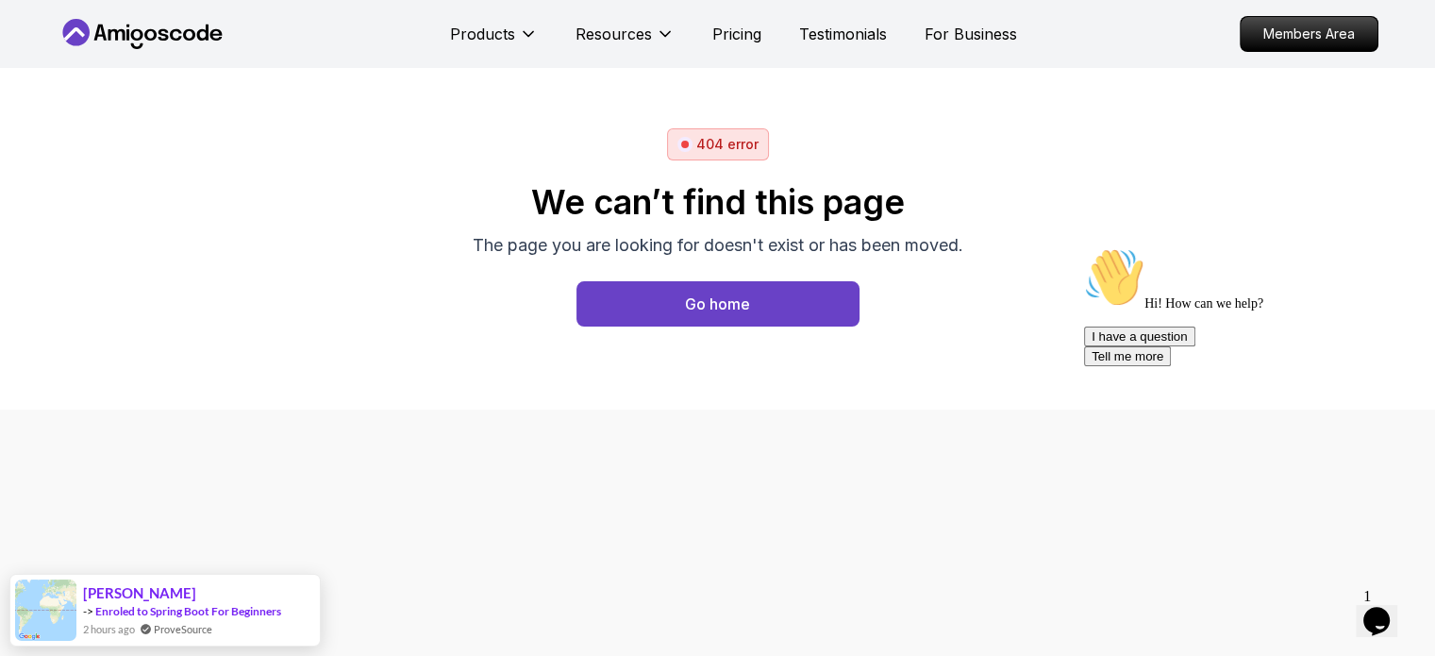
click at [142, 28] on icon at bounding box center [143, 34] width 170 height 30
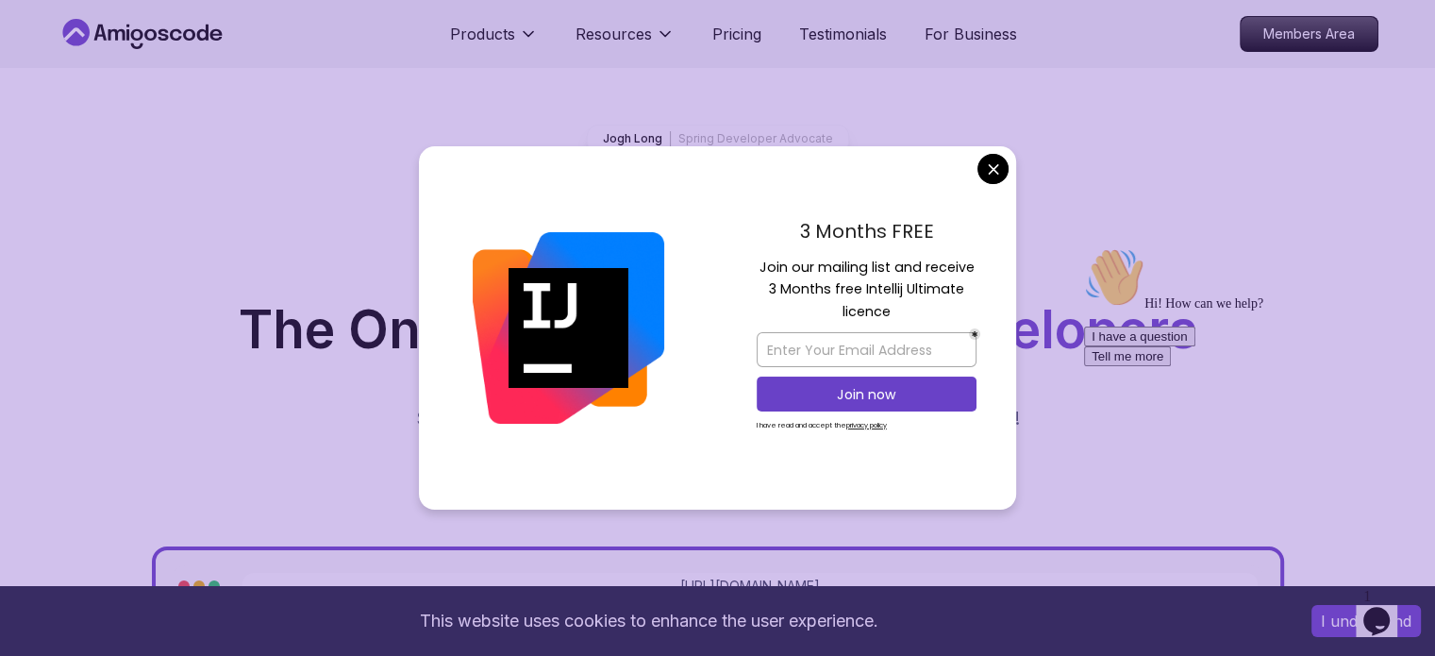
scroll to position [53, 0]
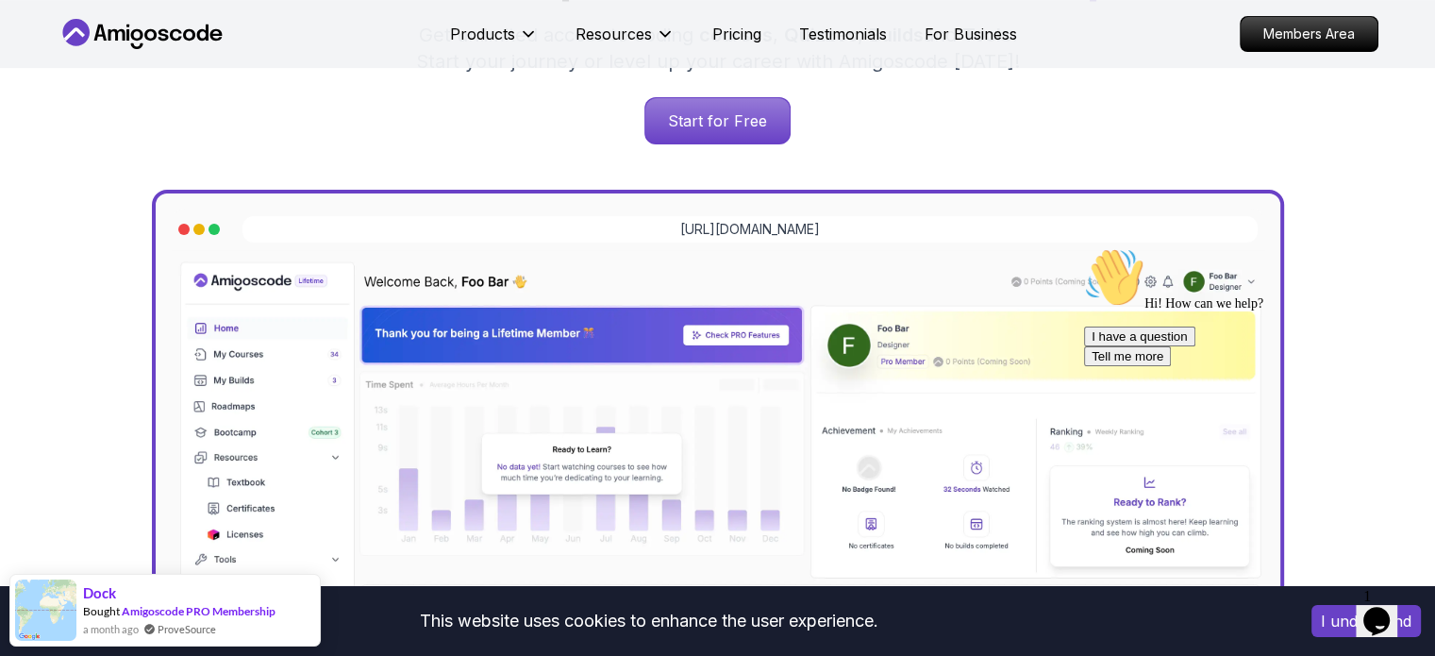
scroll to position [427, 0]
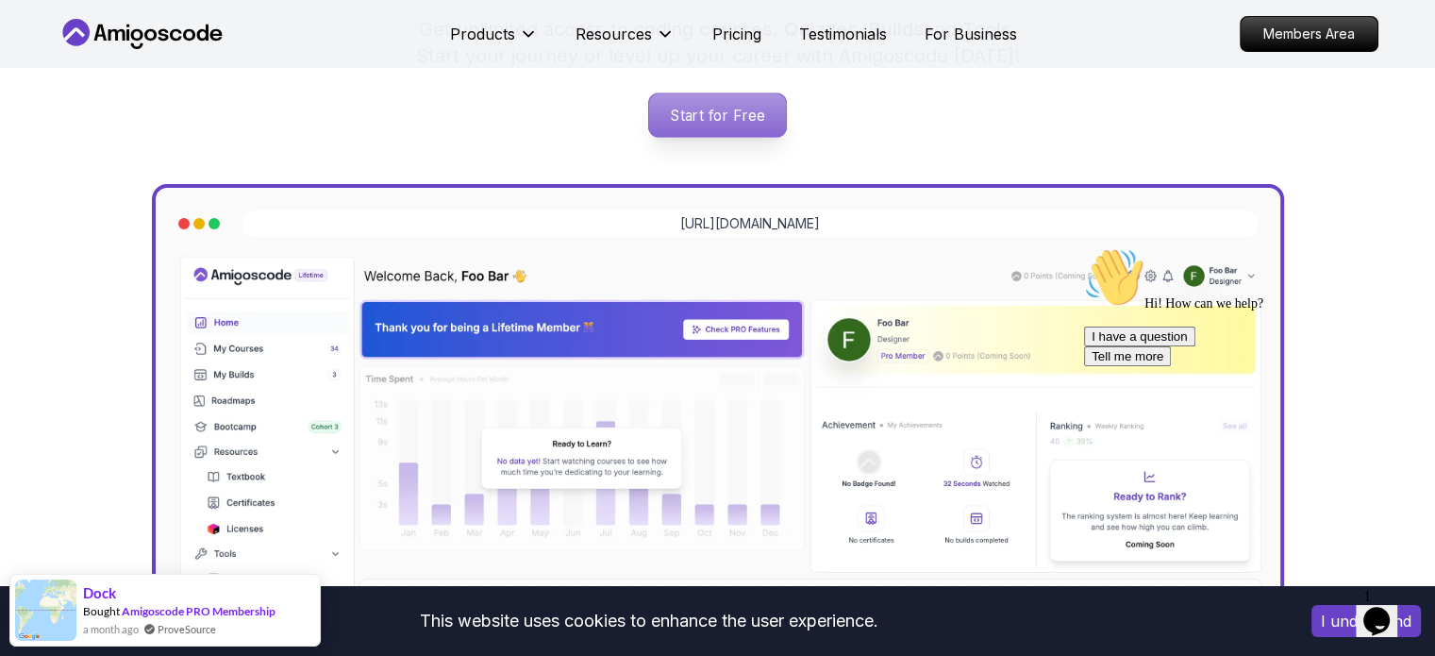
click at [747, 124] on p "Start for Free" at bounding box center [717, 114] width 137 height 43
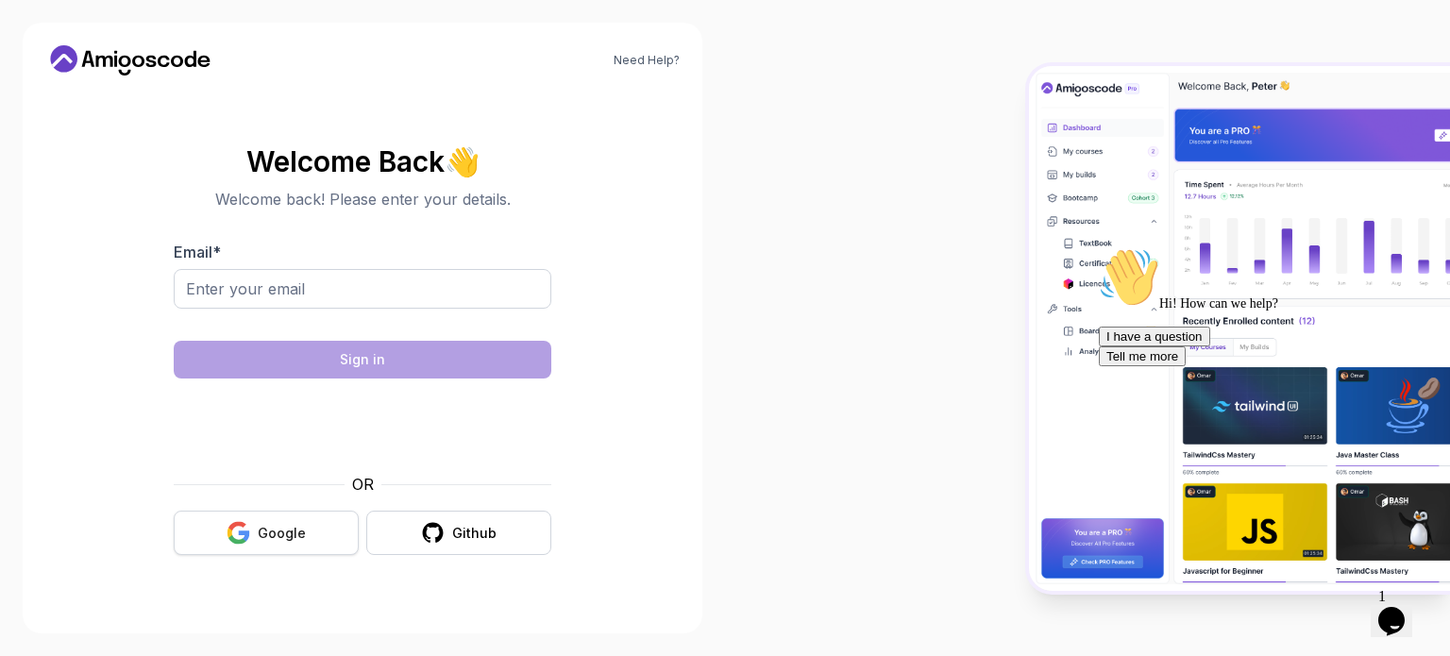
click at [273, 544] on button "Google" at bounding box center [266, 533] width 185 height 44
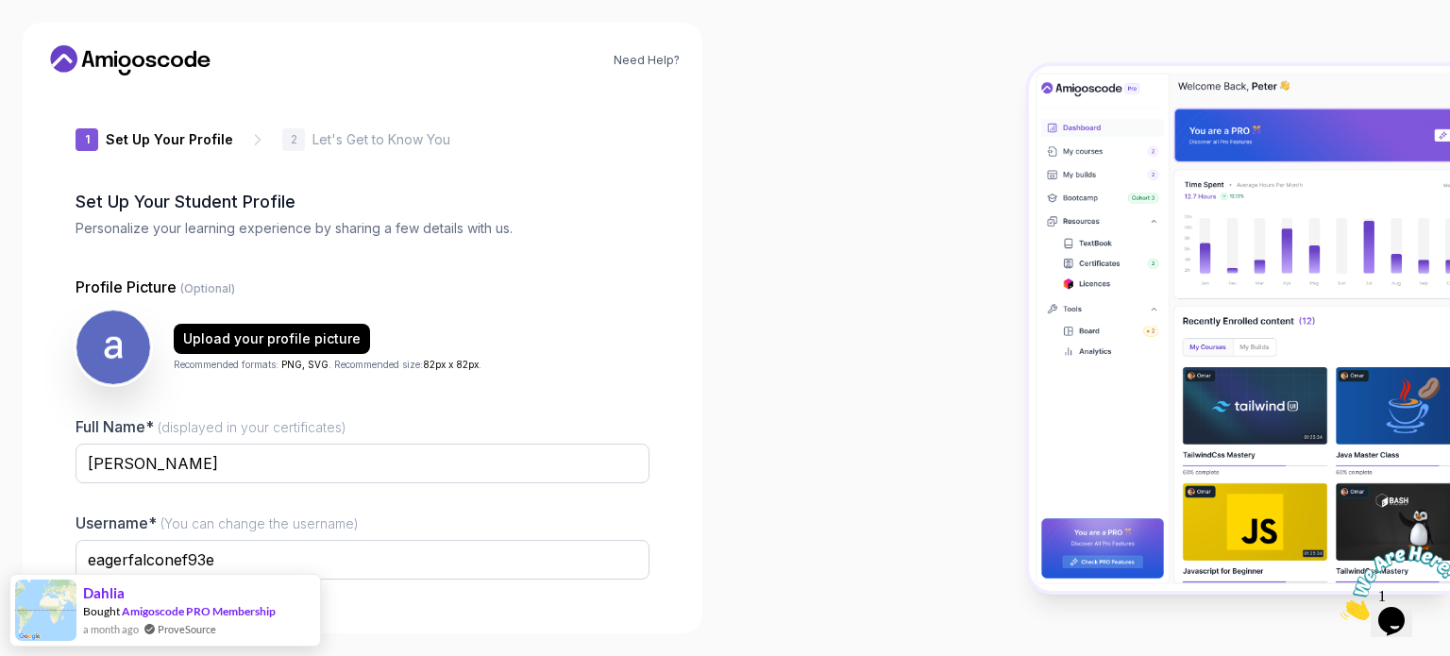
scroll to position [130, 0]
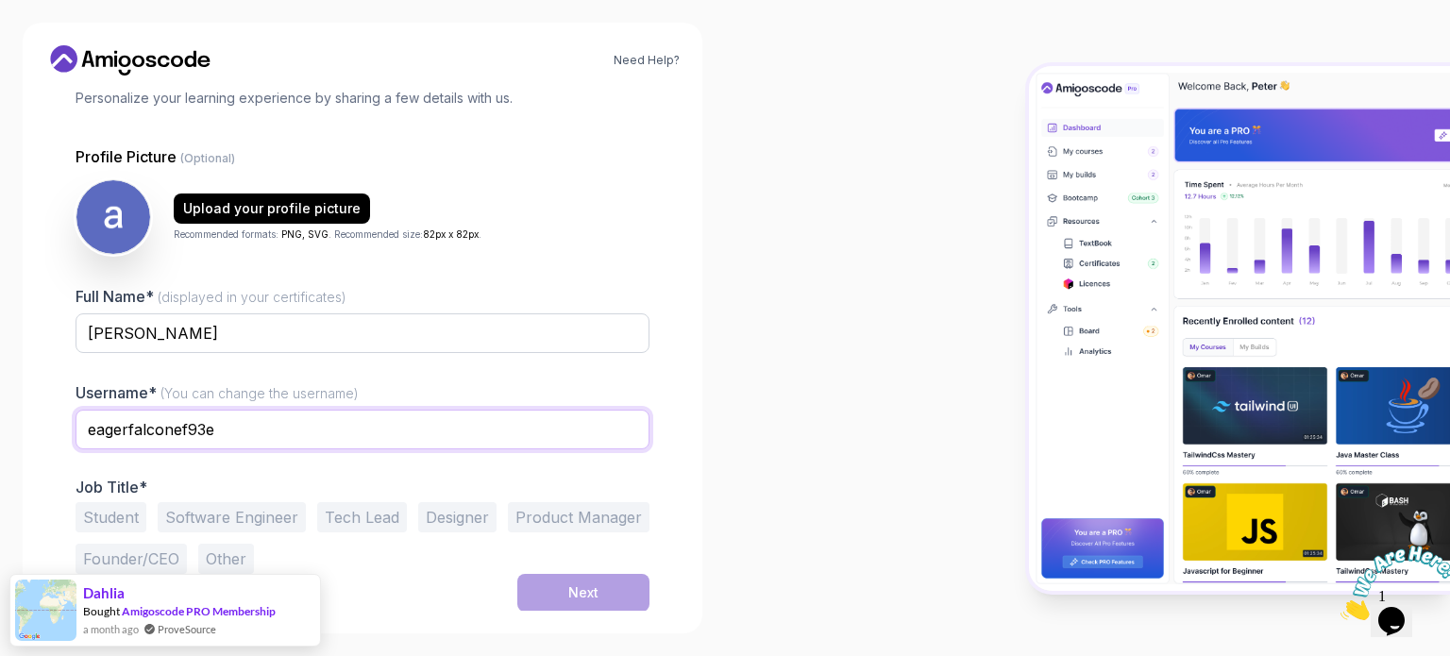
drag, startPoint x: 279, startPoint y: 425, endPoint x: 56, endPoint y: 426, distance: 223.7
click at [56, 426] on div "1 Set Up Your Profile 1 Set Up Your Profile 2 Let's Get to Know You Set Up Your…" at bounding box center [362, 220] width 634 height 520
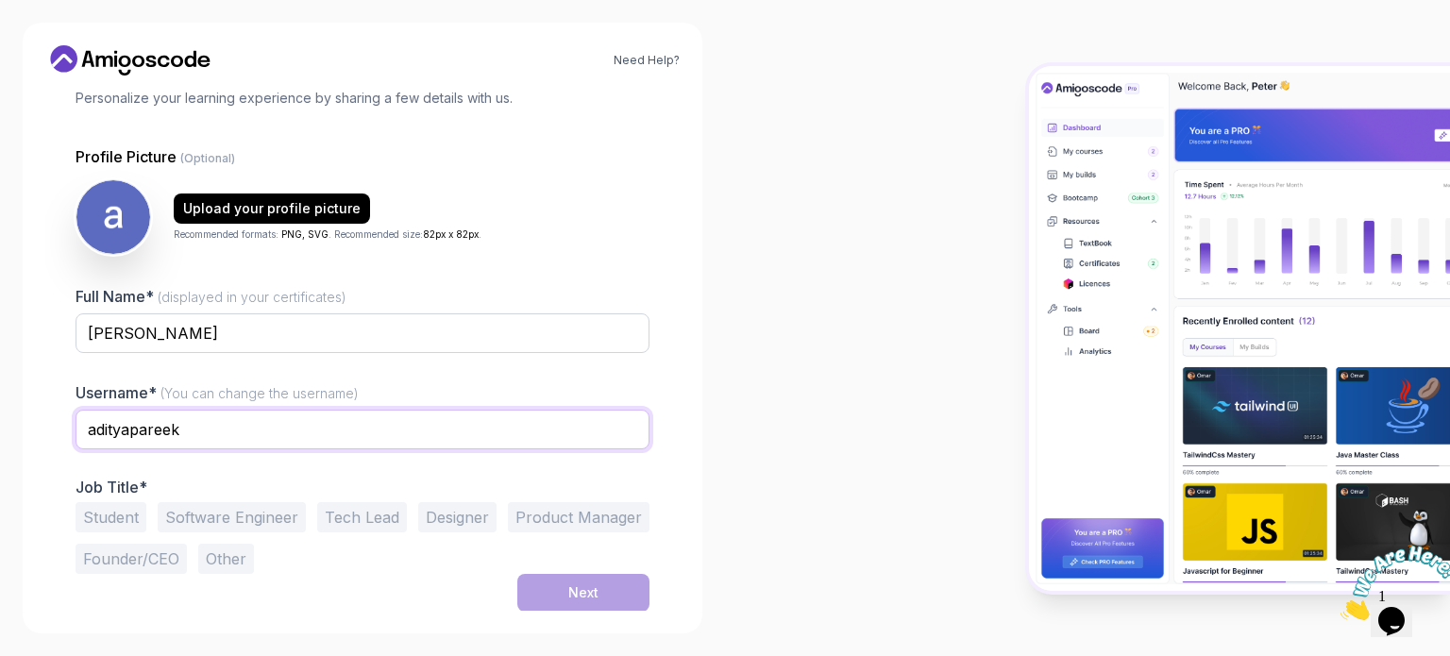
type input "adityapareek"
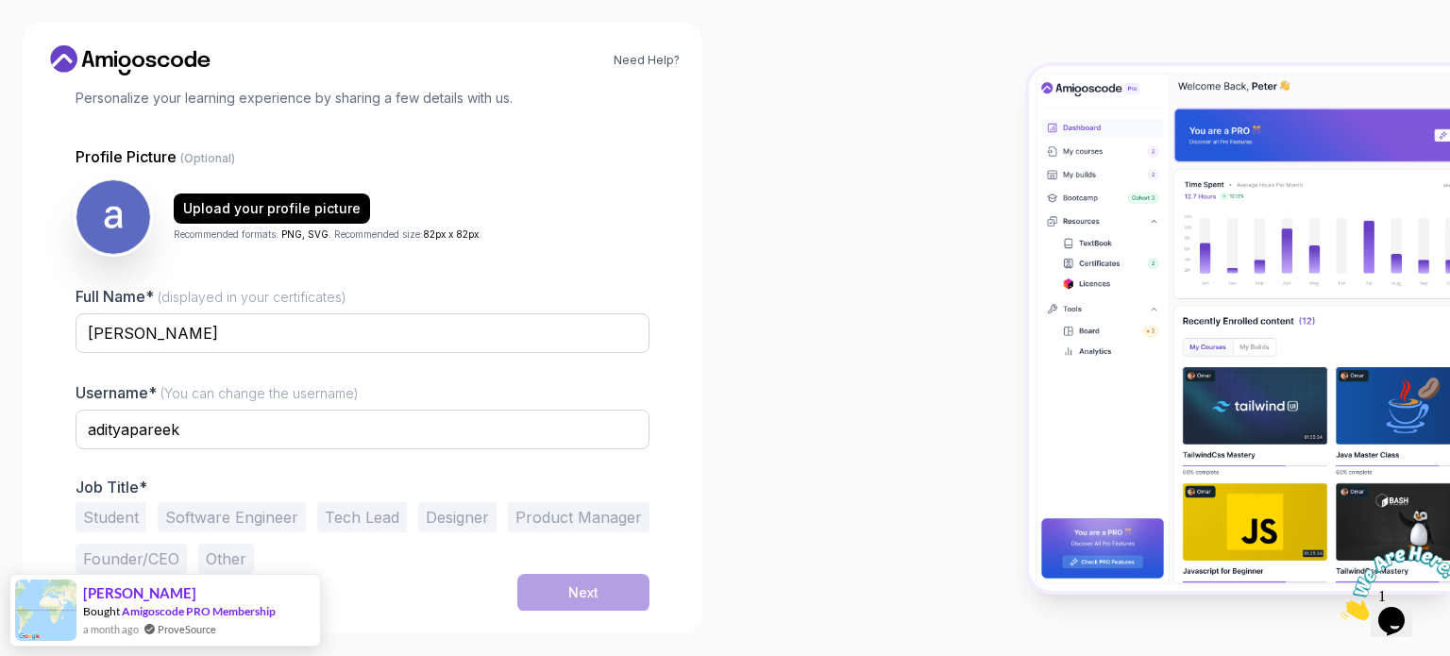
click at [704, 419] on div "Need Help? 1 Set Up Your Profile 1 Set Up Your Profile 2 Let's Get to Know You …" at bounding box center [362, 328] width 725 height 656
click at [113, 517] on button "Student" at bounding box center [111, 517] width 71 height 30
click at [585, 587] on div "Next" at bounding box center [583, 592] width 30 height 19
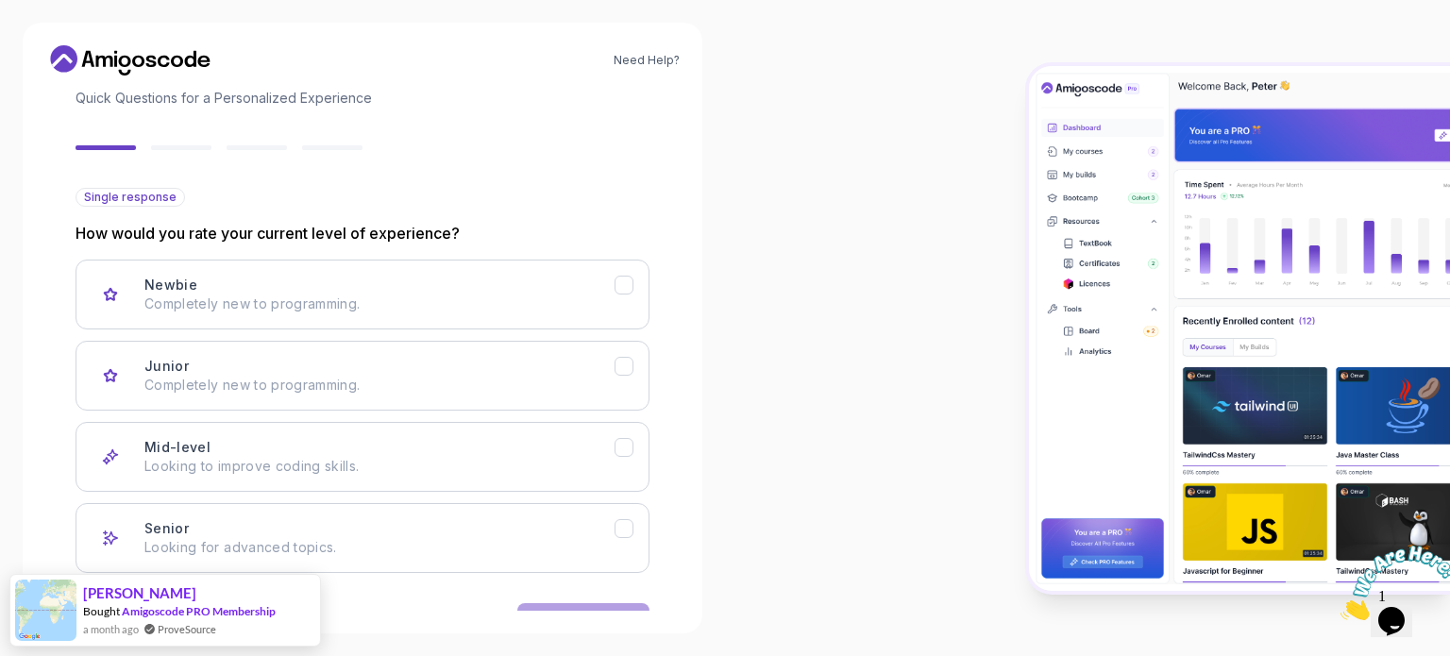
scroll to position [189, 0]
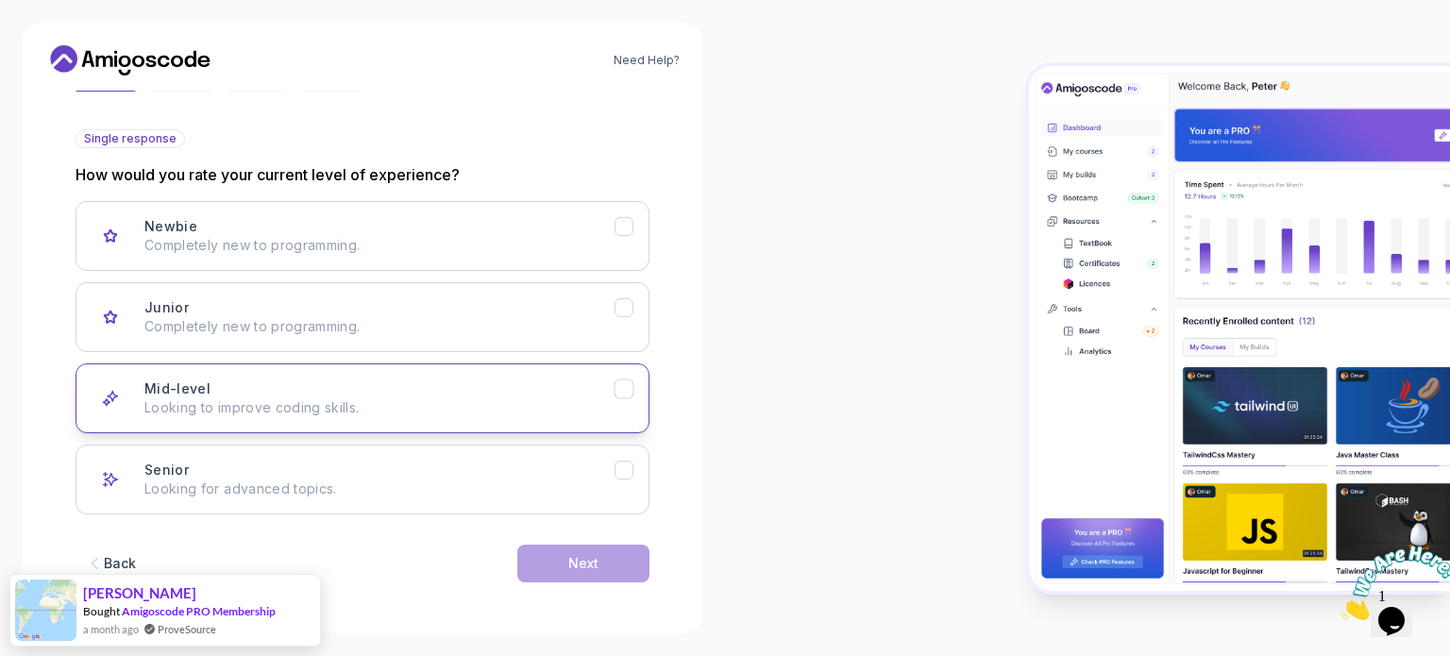
click at [393, 414] on p "Looking to improve coding skills." at bounding box center [379, 407] width 470 height 19
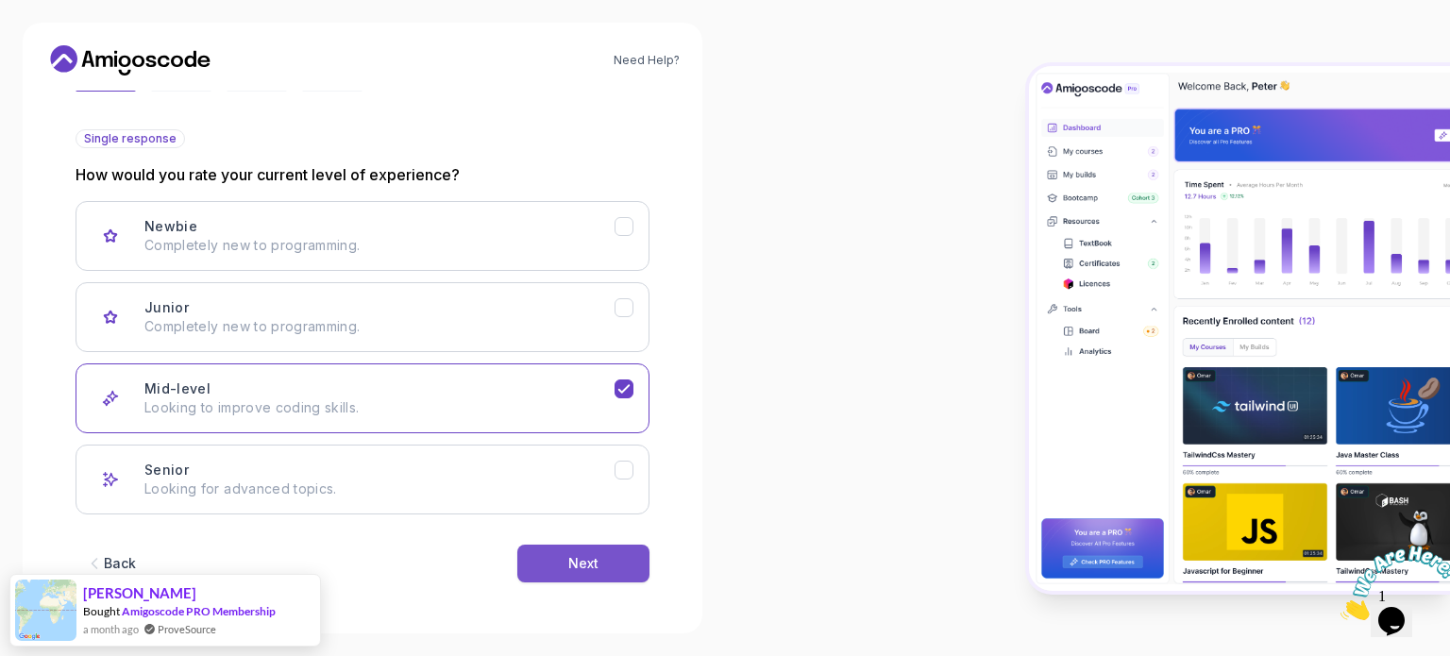
click at [581, 555] on div "Next" at bounding box center [583, 563] width 30 height 19
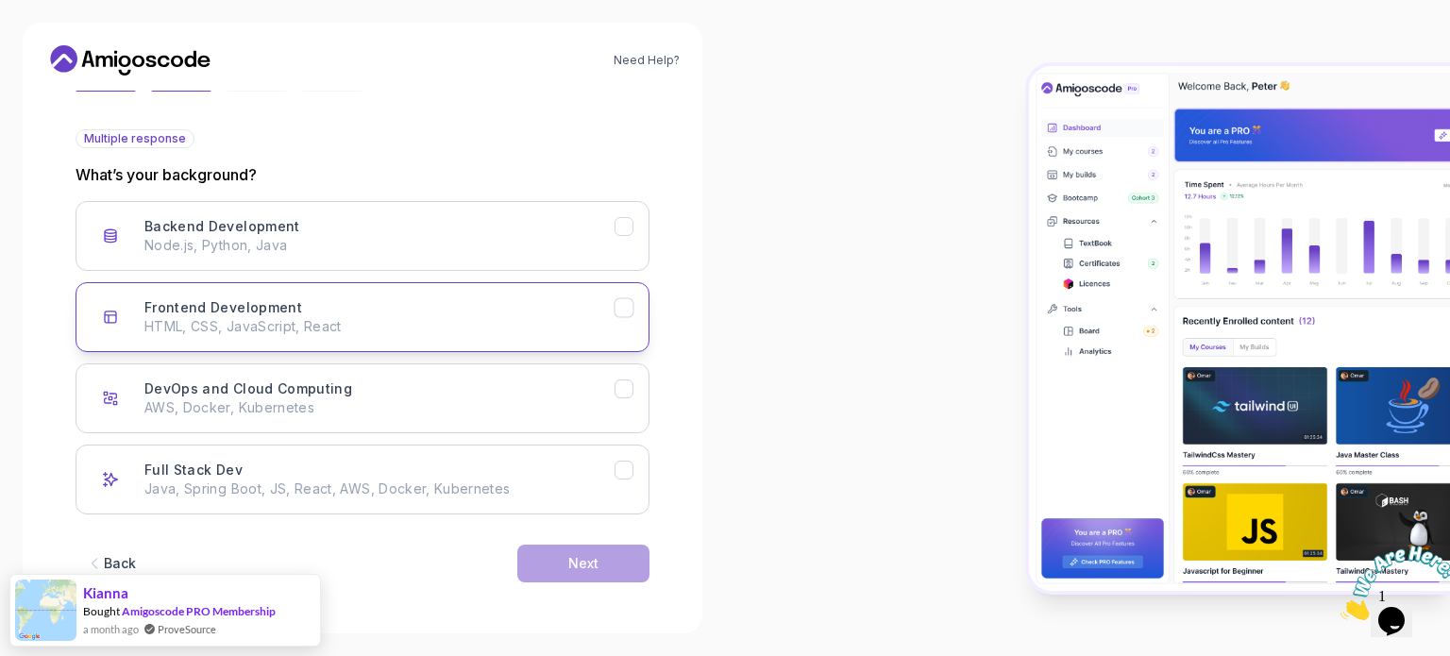
click at [615, 299] on icon "Frontend Development" at bounding box center [624, 308] width 18 height 18
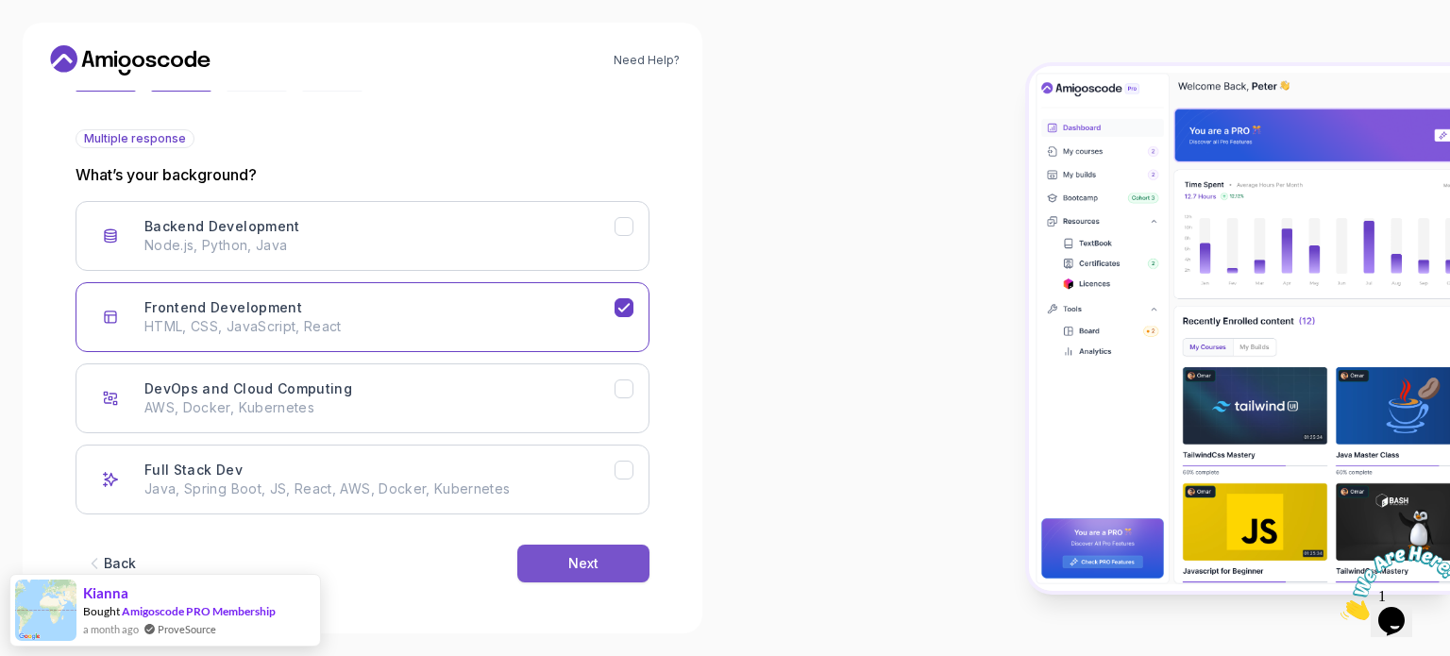
click at [597, 564] on div "Next" at bounding box center [583, 563] width 30 height 19
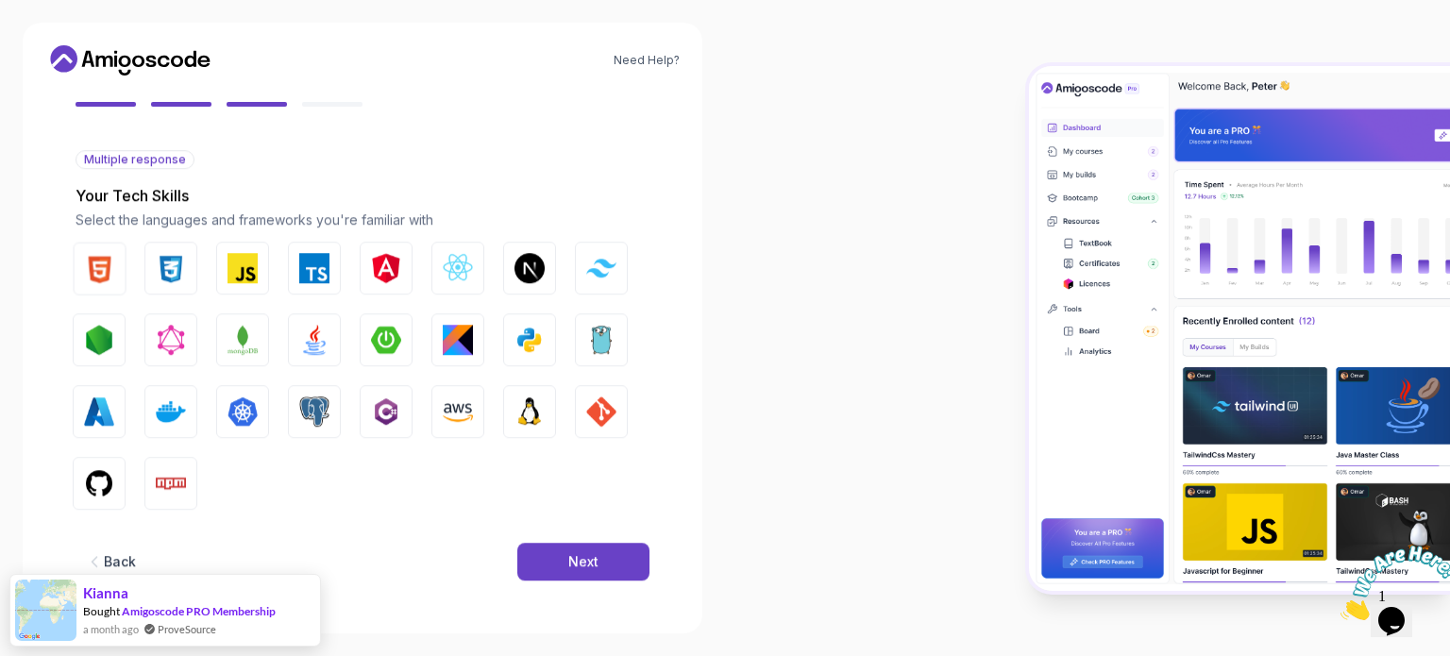
scroll to position [167, 0]
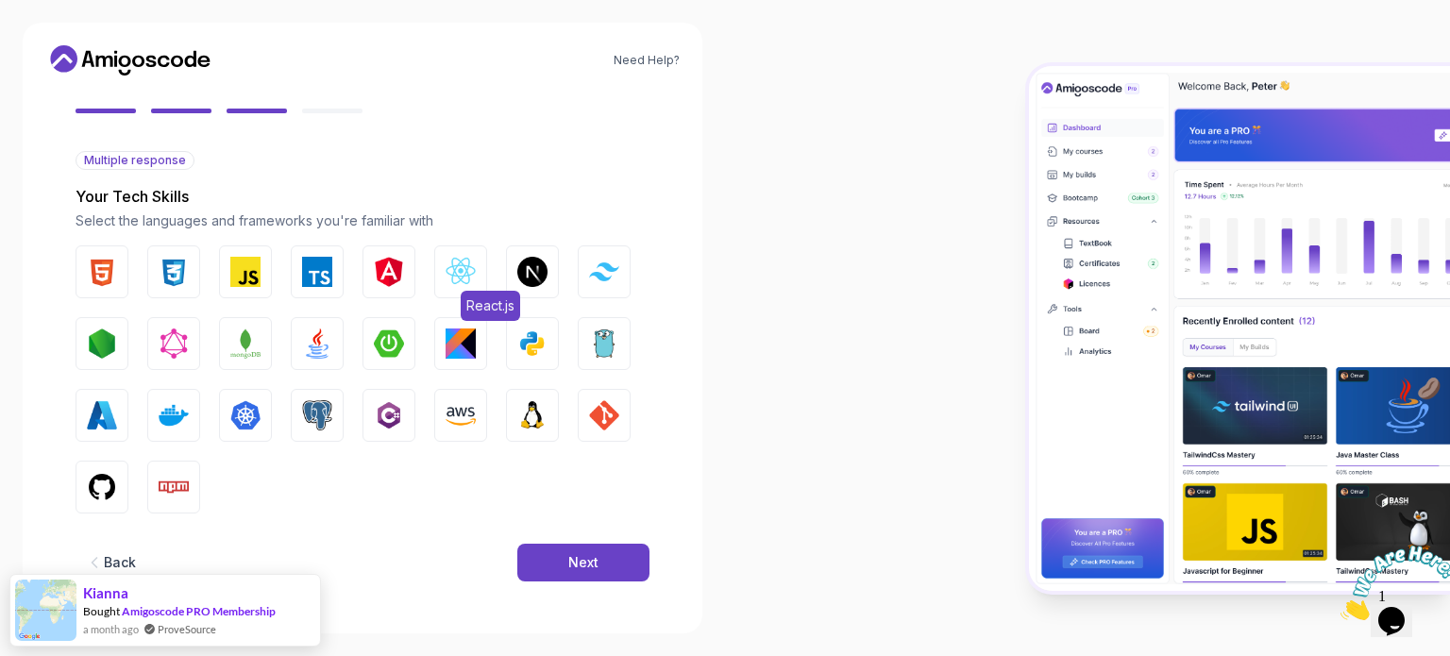
click at [461, 263] on img "button" at bounding box center [460, 272] width 30 height 30
click at [94, 267] on img "button" at bounding box center [102, 272] width 30 height 30
click at [153, 273] on button "CSS" at bounding box center [173, 271] width 53 height 53
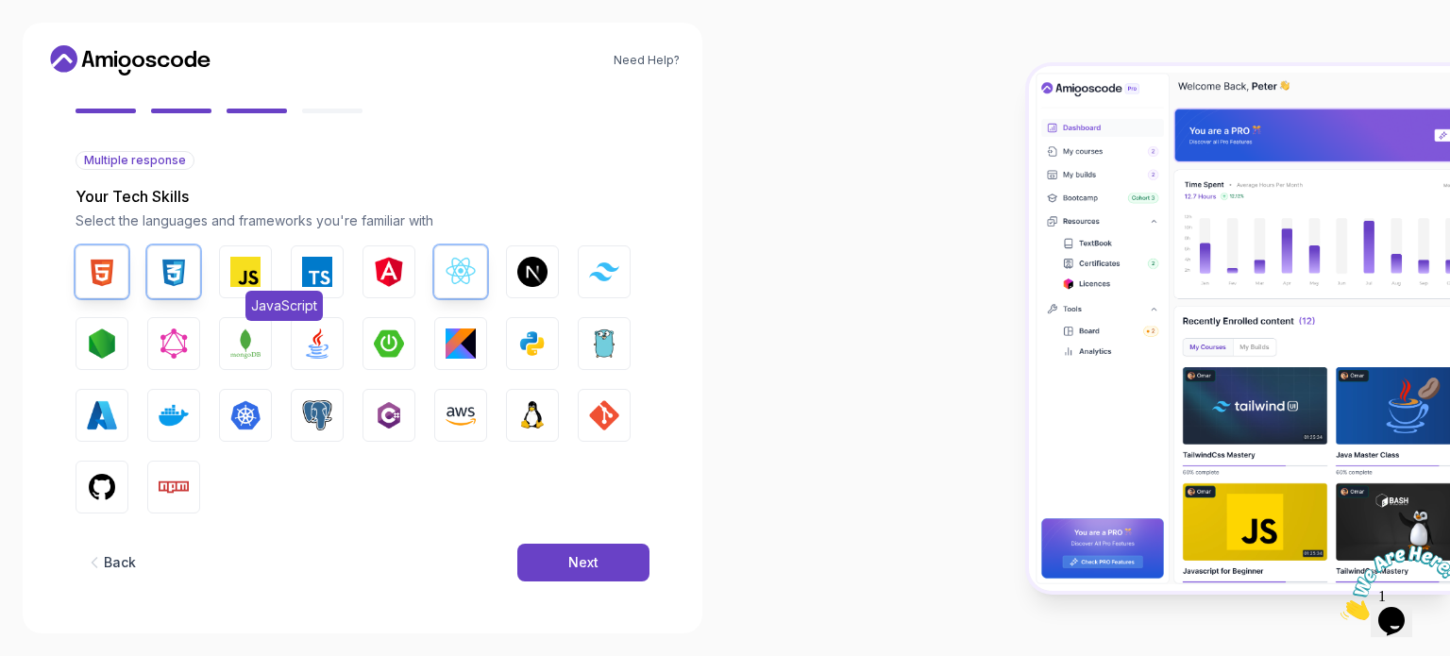
click at [227, 278] on button "JavaScript" at bounding box center [245, 271] width 53 height 53
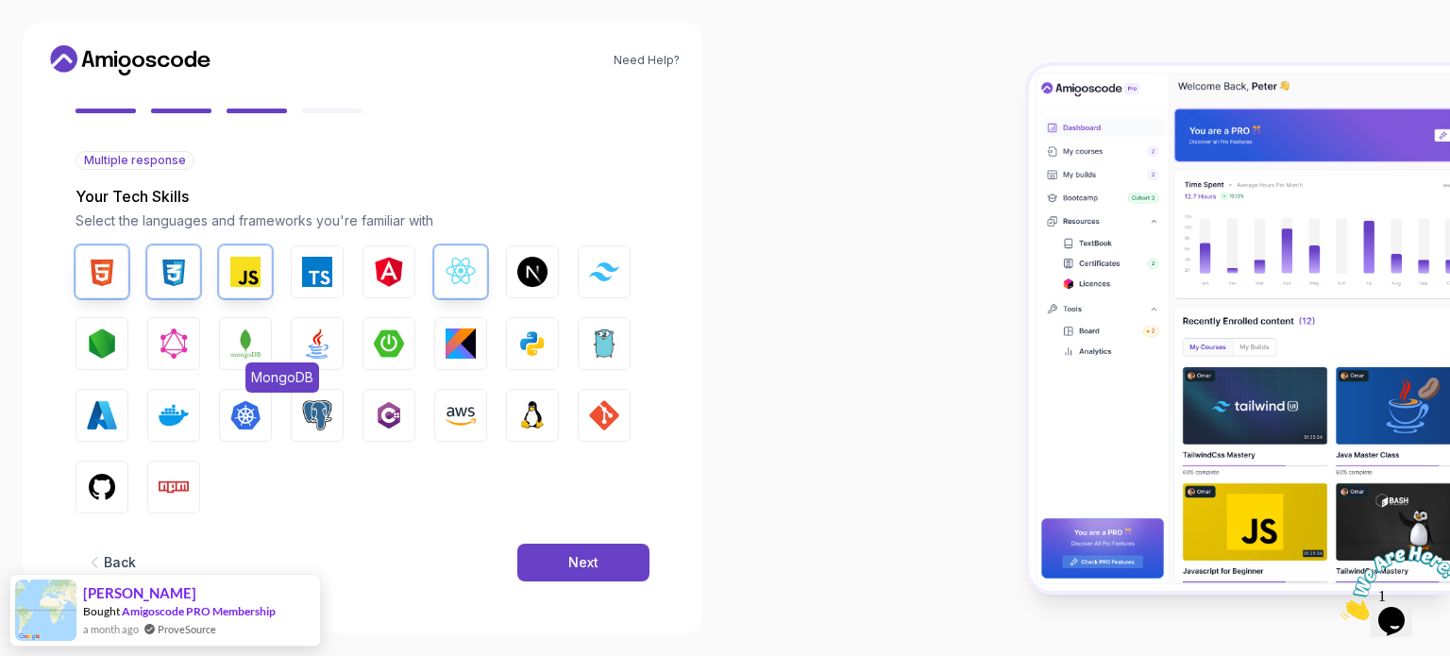
click at [247, 346] on img "button" at bounding box center [245, 343] width 30 height 30
click at [596, 556] on div "Next" at bounding box center [583, 562] width 30 height 19
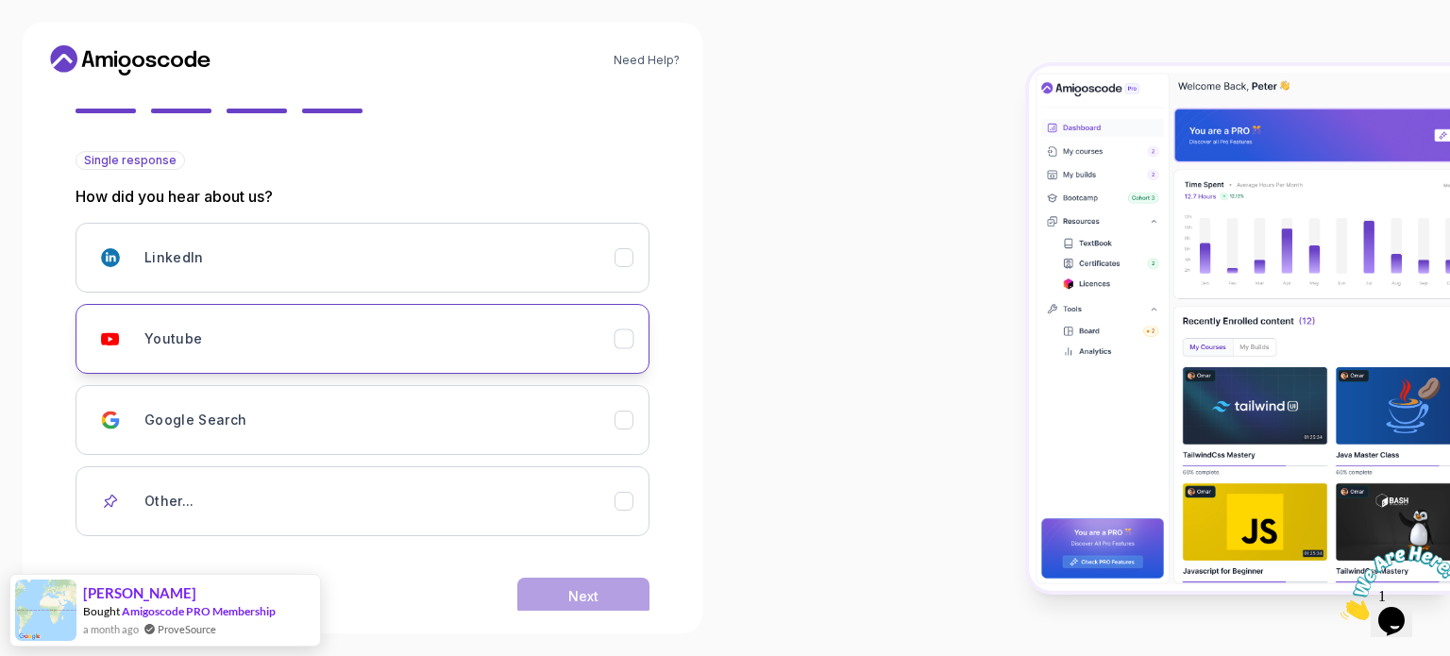
click at [537, 328] on div "Youtube" at bounding box center [379, 339] width 470 height 38
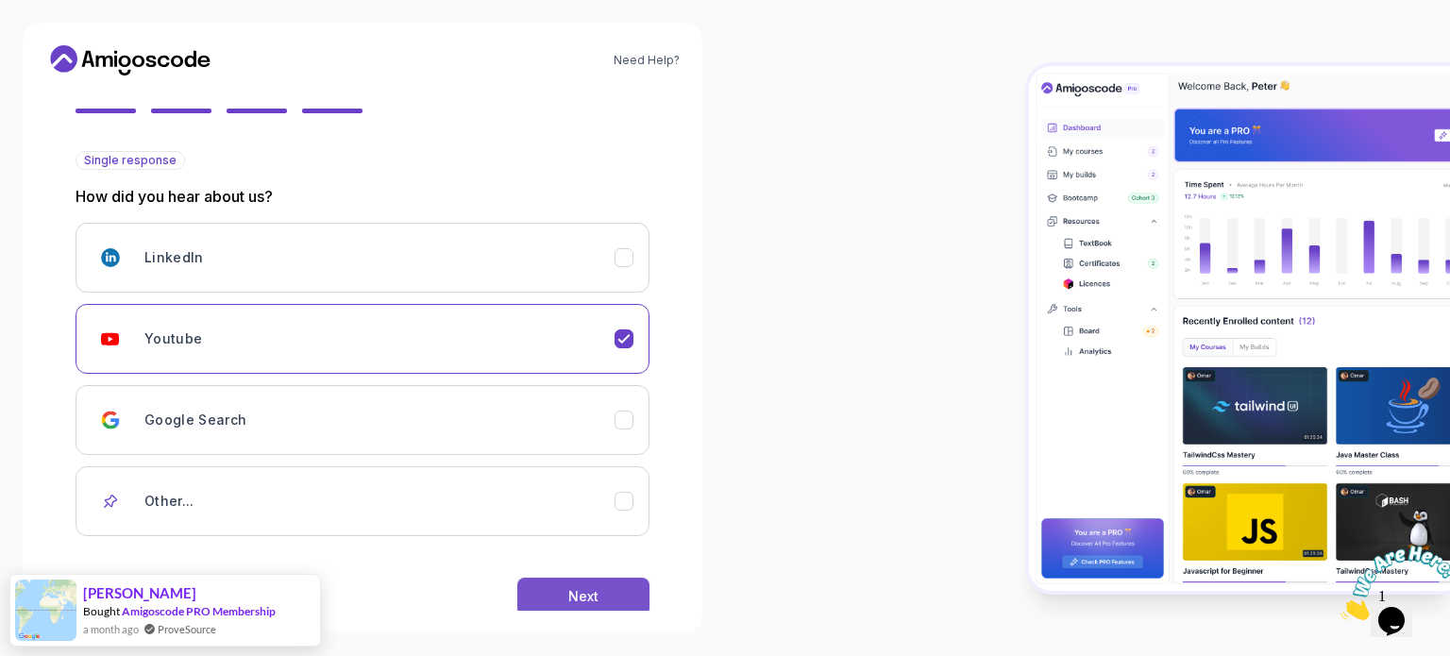
click at [604, 578] on button "Next" at bounding box center [583, 597] width 132 height 38
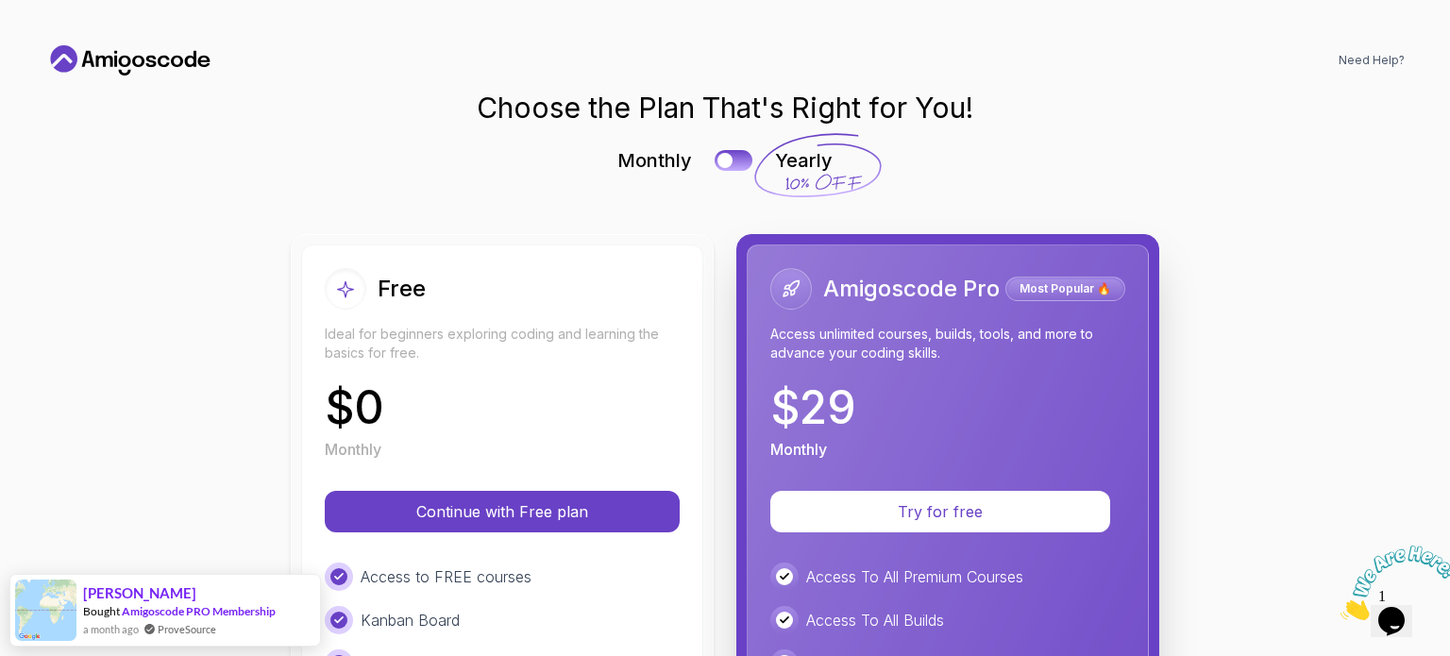
scroll to position [189, 0]
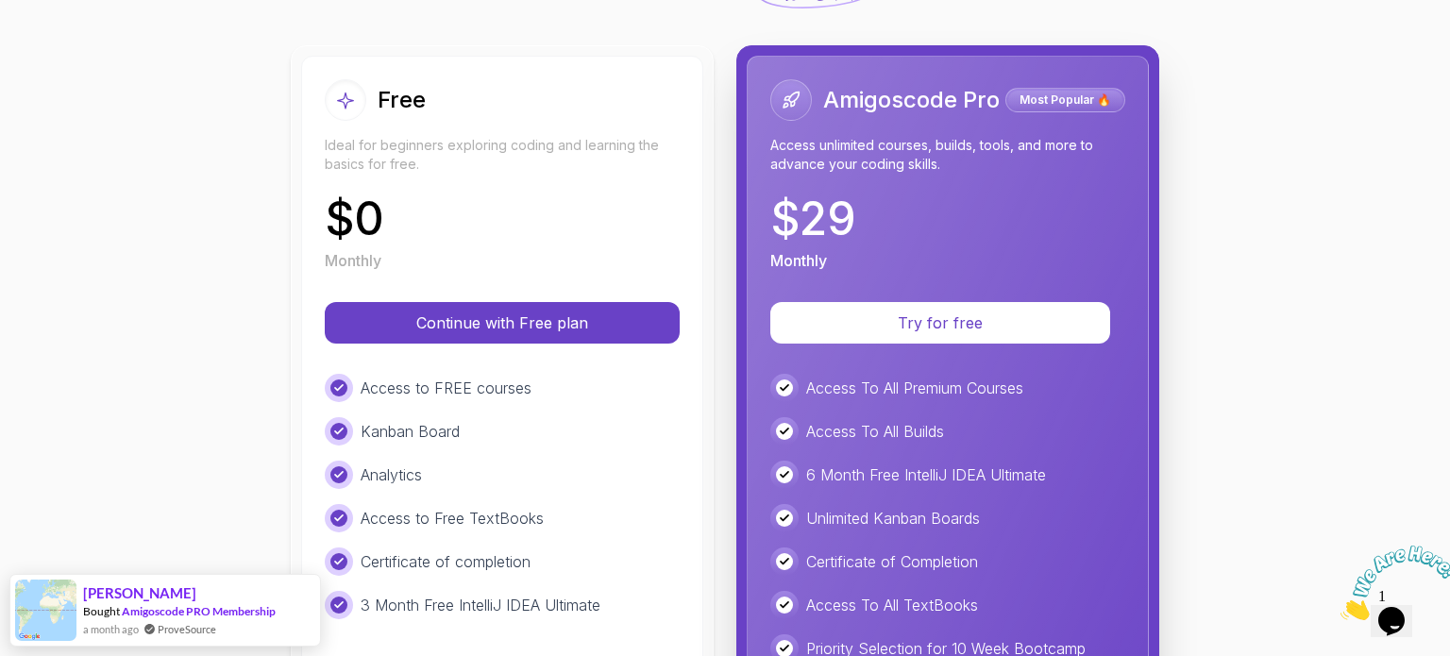
click at [639, 395] on div "Access to FREE courses" at bounding box center [502, 388] width 355 height 28
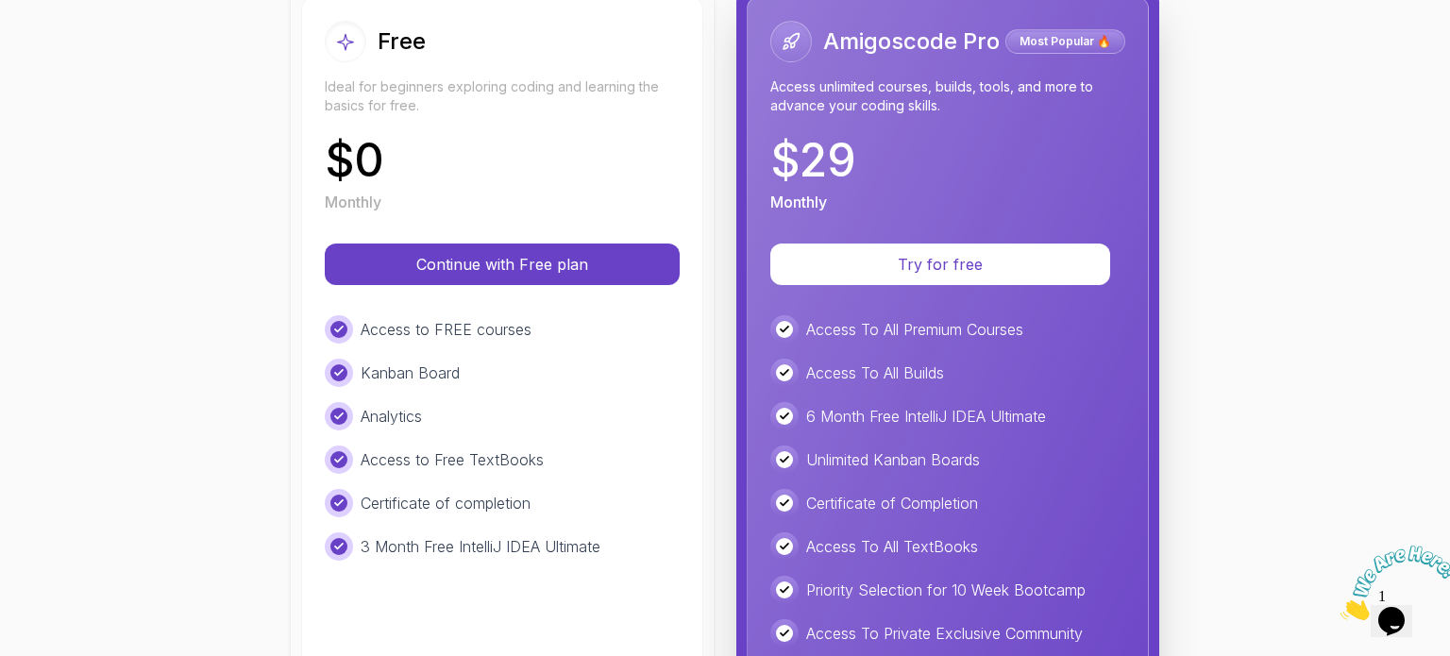
scroll to position [245, 0]
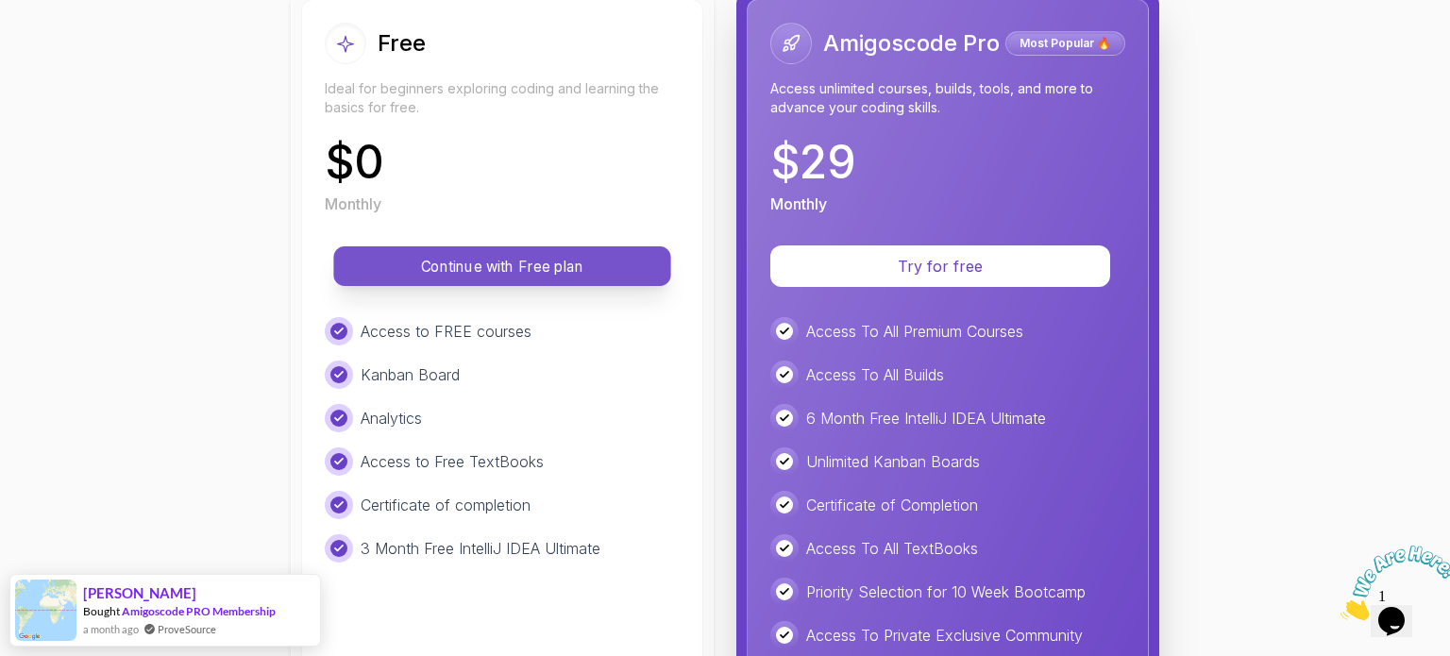
click at [529, 276] on button "Continue with Free plan" at bounding box center [501, 266] width 337 height 40
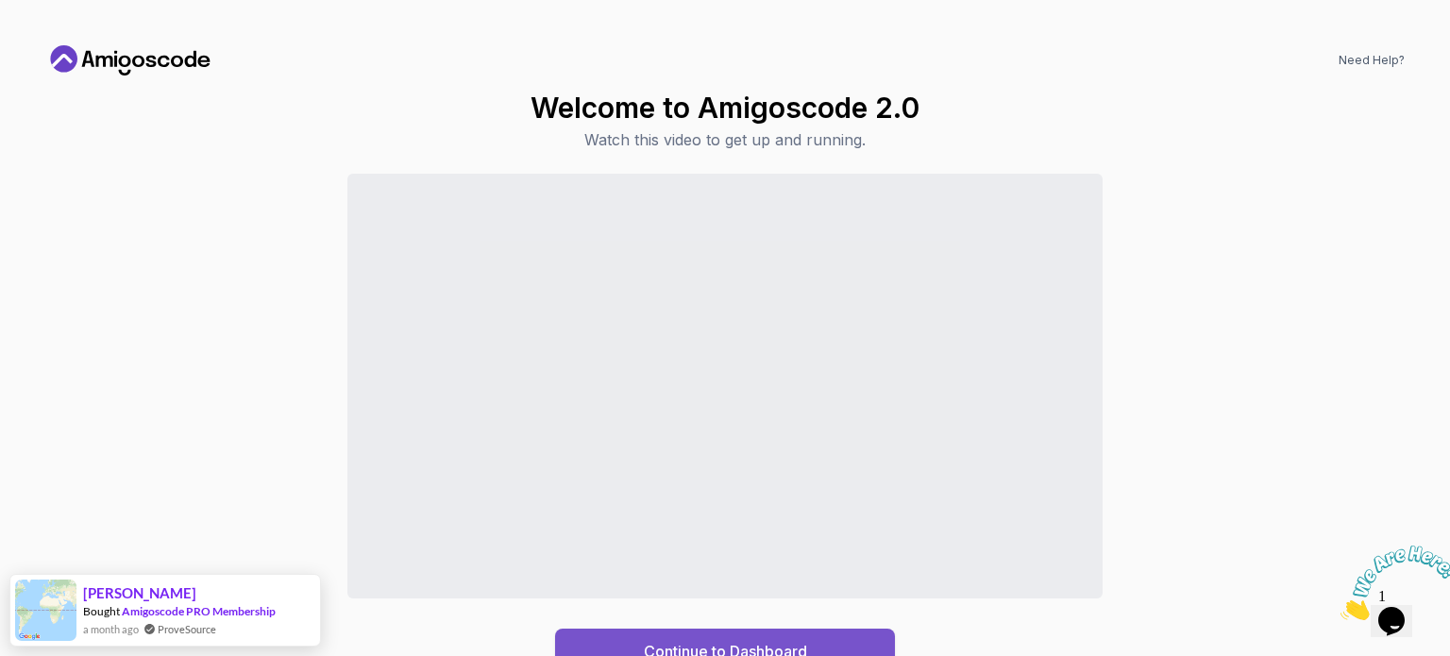
click at [782, 638] on button "Continue to Dashboard" at bounding box center [725, 651] width 340 height 45
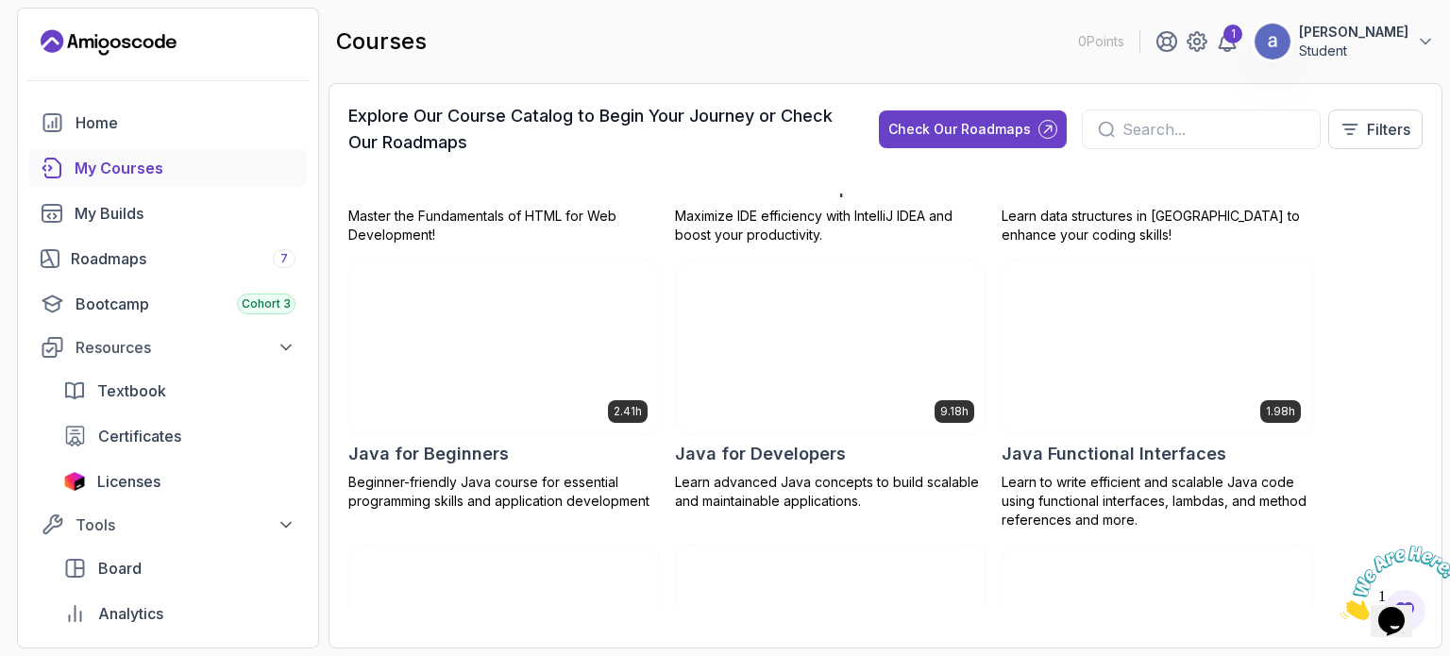
scroll to position [1378, 0]
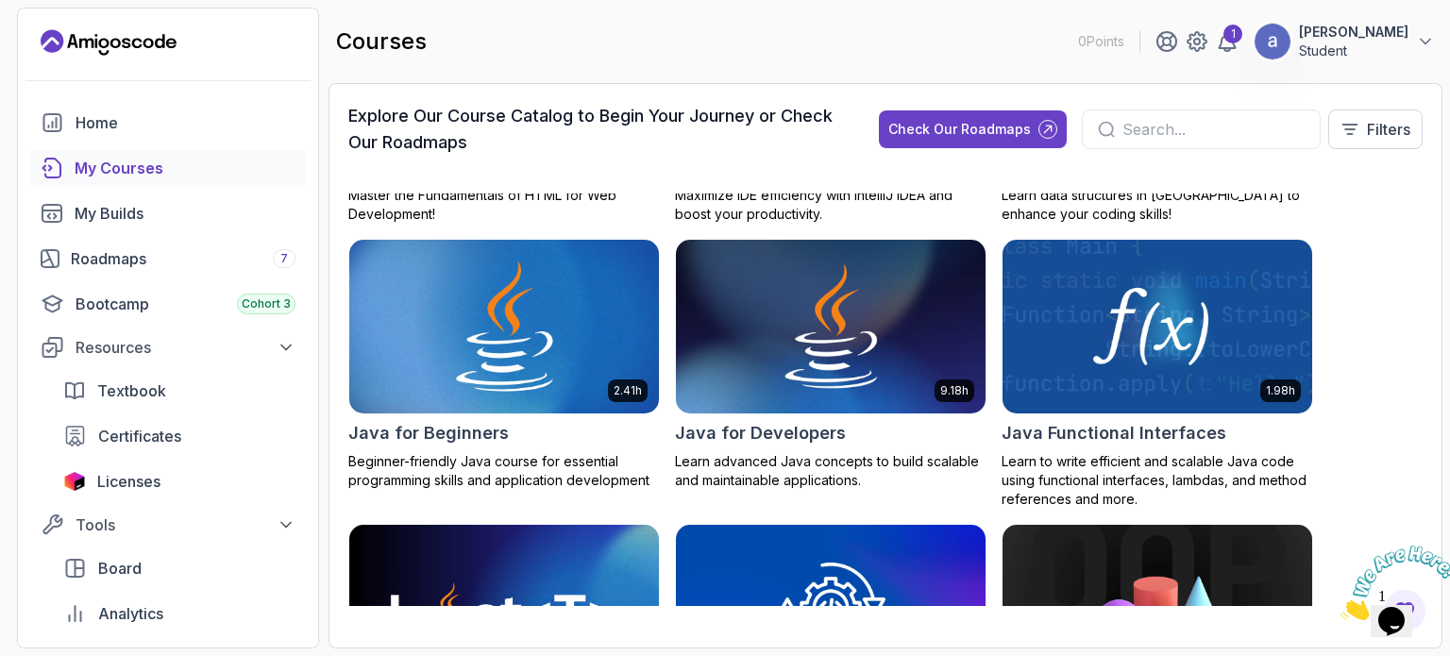
click at [433, 433] on h2 "Java for Beginners" at bounding box center [428, 433] width 160 height 26
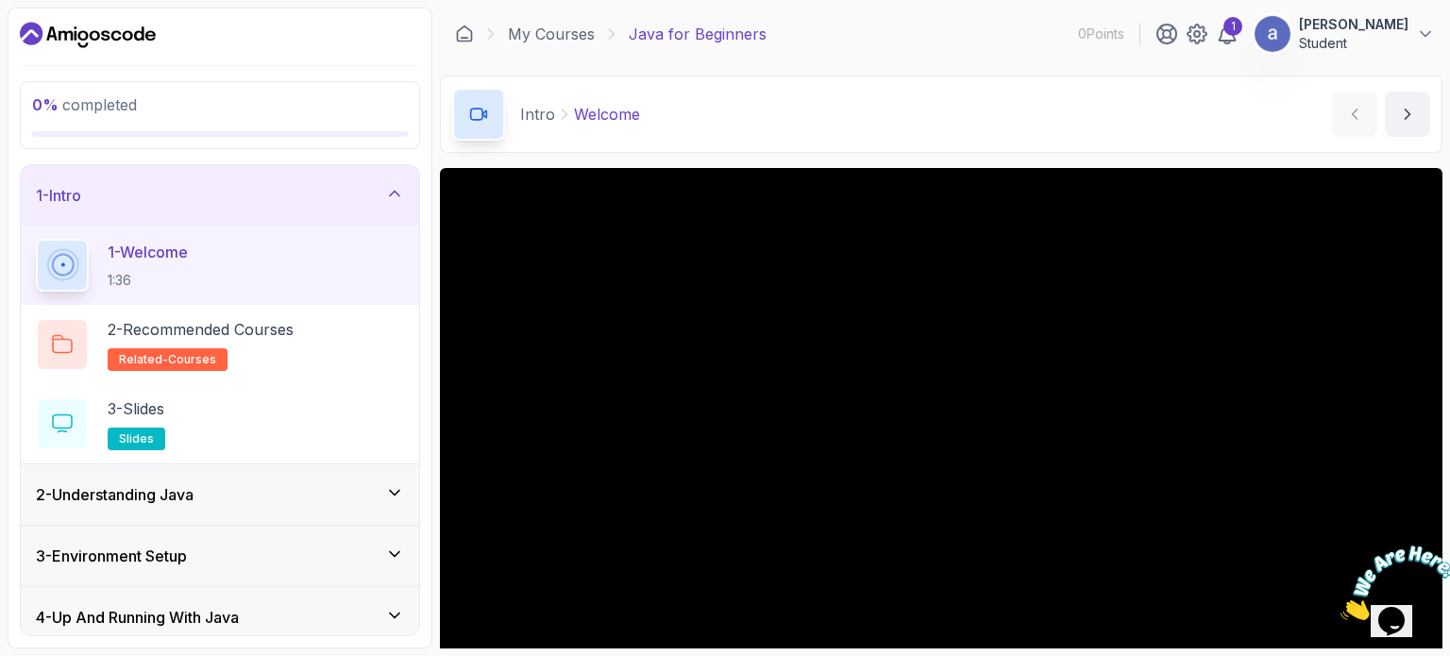
click at [374, 189] on div "1 - Intro" at bounding box center [220, 195] width 368 height 23
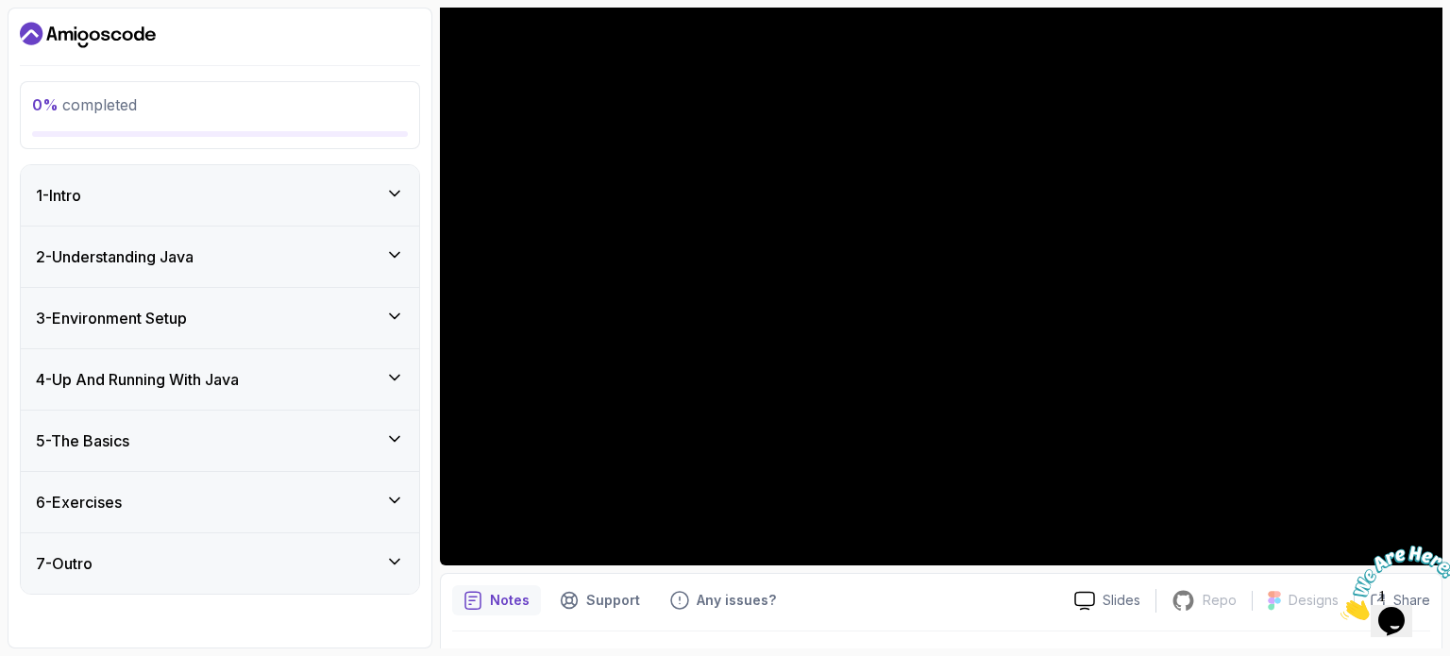
scroll to position [166, 0]
click at [386, 263] on div "2 - Understanding Java" at bounding box center [220, 256] width 368 height 23
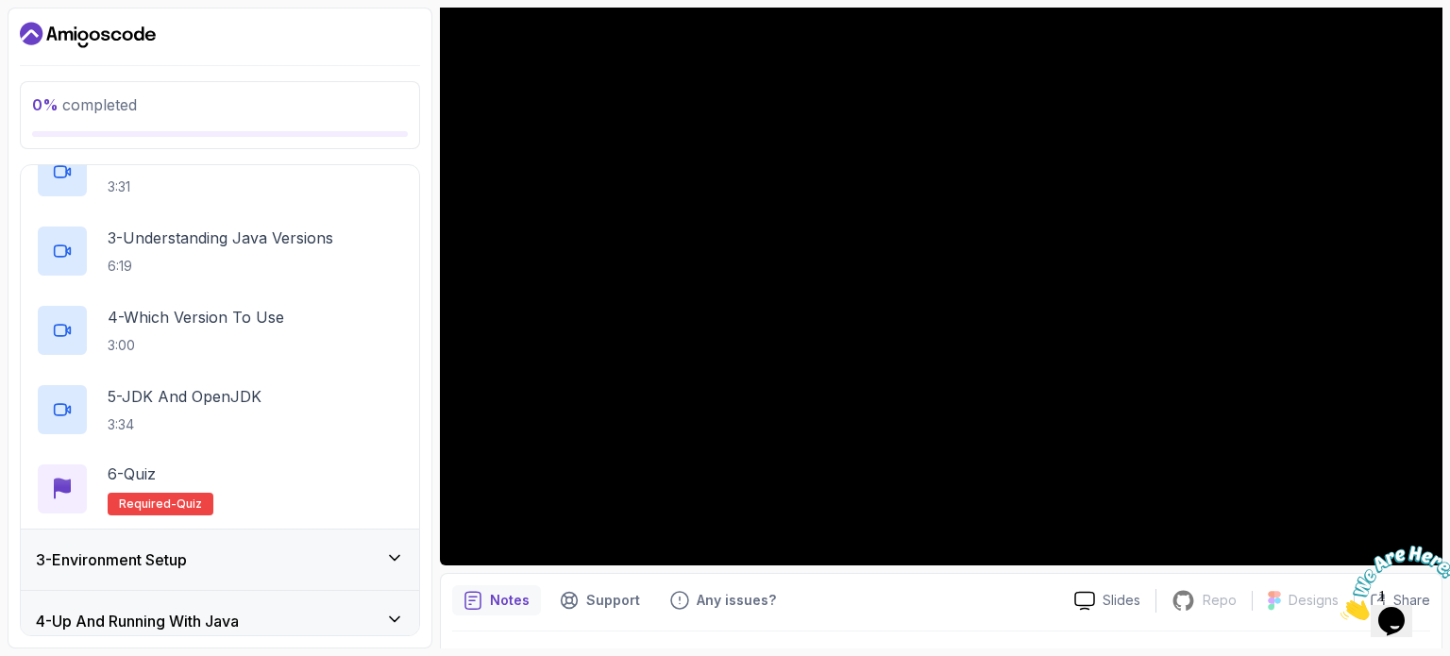
scroll to position [0, 0]
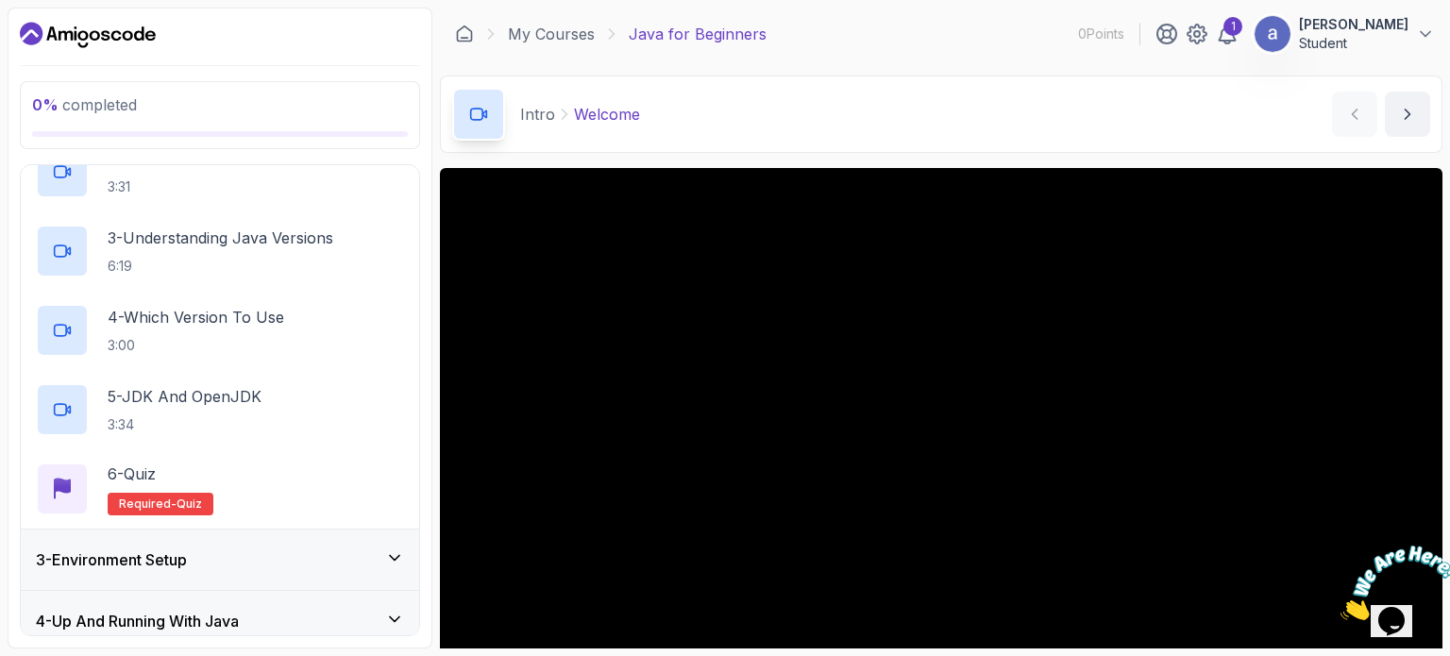
drag, startPoint x: 176, startPoint y: 32, endPoint x: 46, endPoint y: 34, distance: 130.3
click at [46, 34] on div at bounding box center [220, 35] width 400 height 30
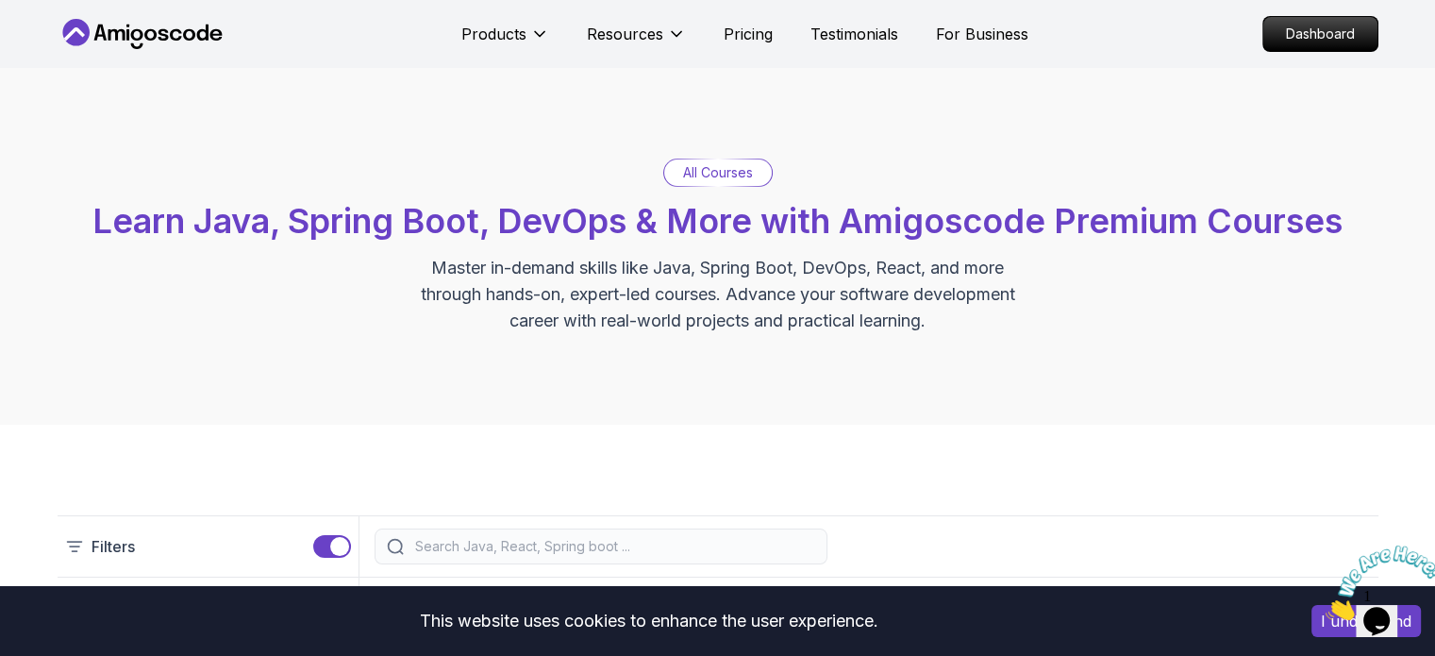
click at [729, 179] on p "All Courses" at bounding box center [718, 172] width 70 height 19
click at [738, 169] on p "All Courses" at bounding box center [718, 172] width 70 height 19
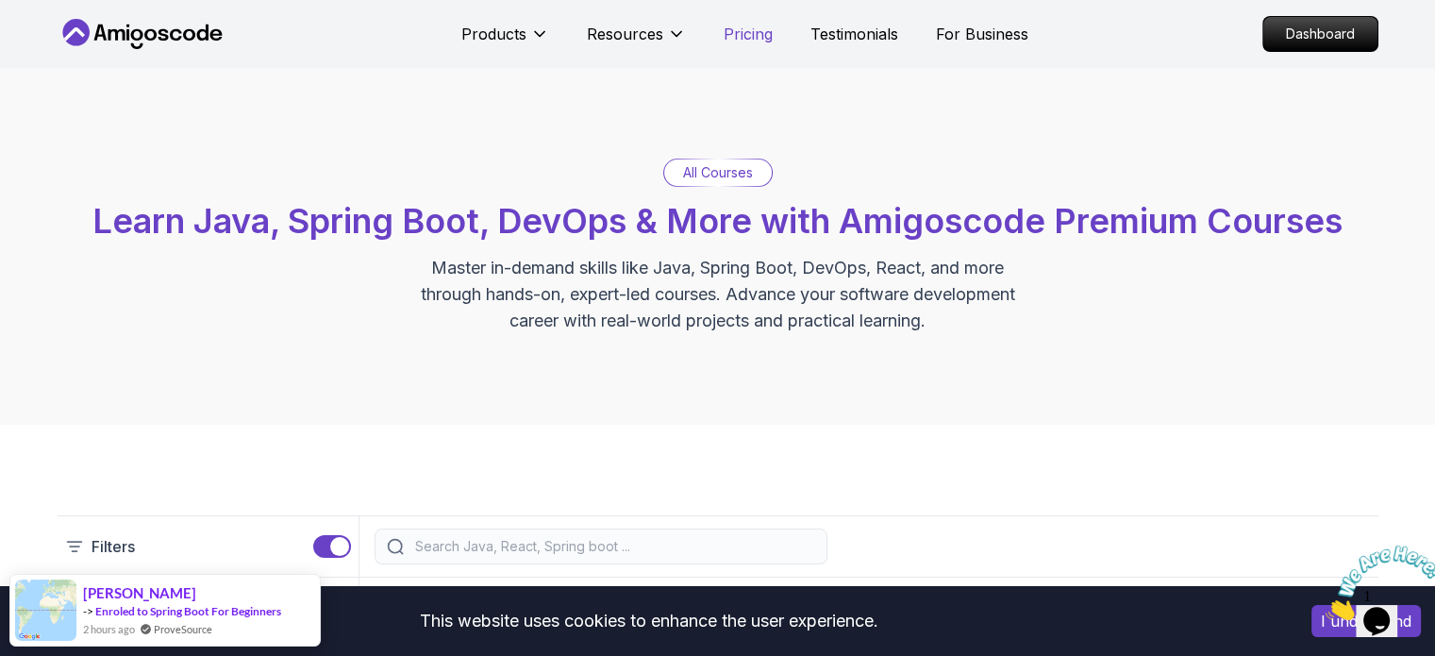
click at [751, 38] on p "Pricing" at bounding box center [748, 34] width 49 height 23
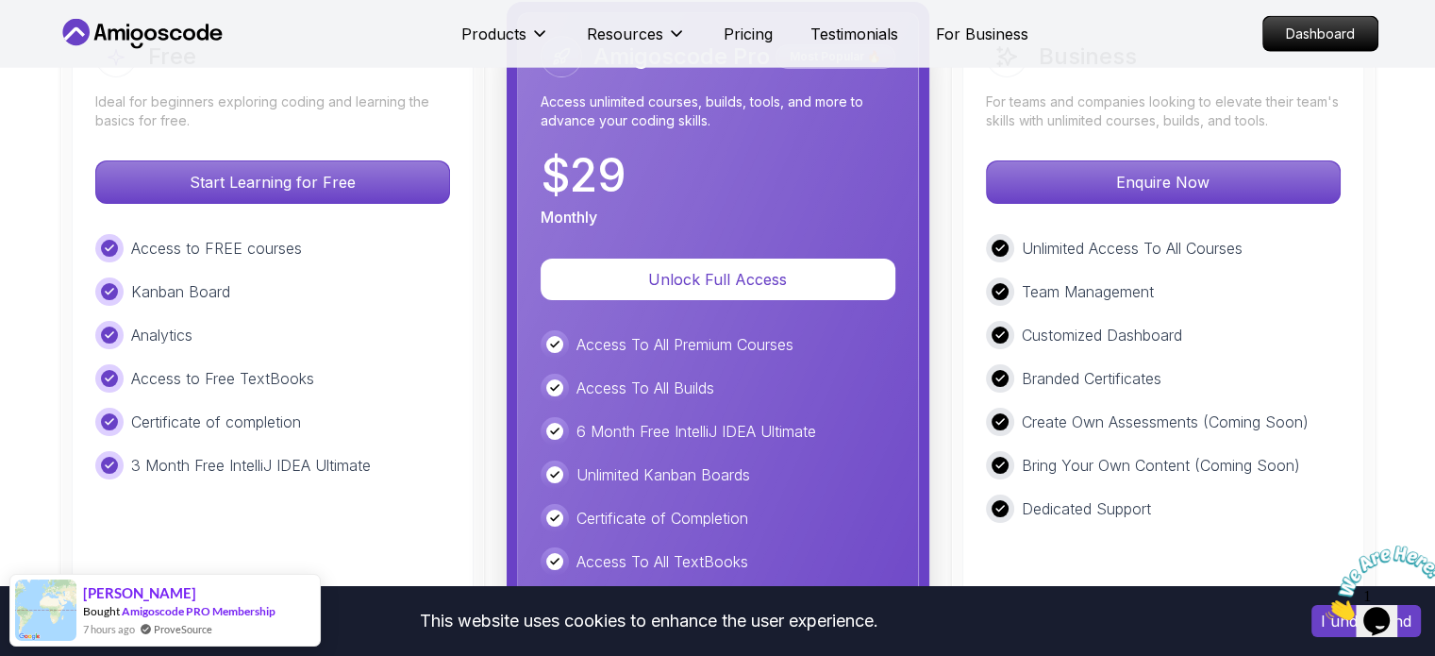
scroll to position [4851, 0]
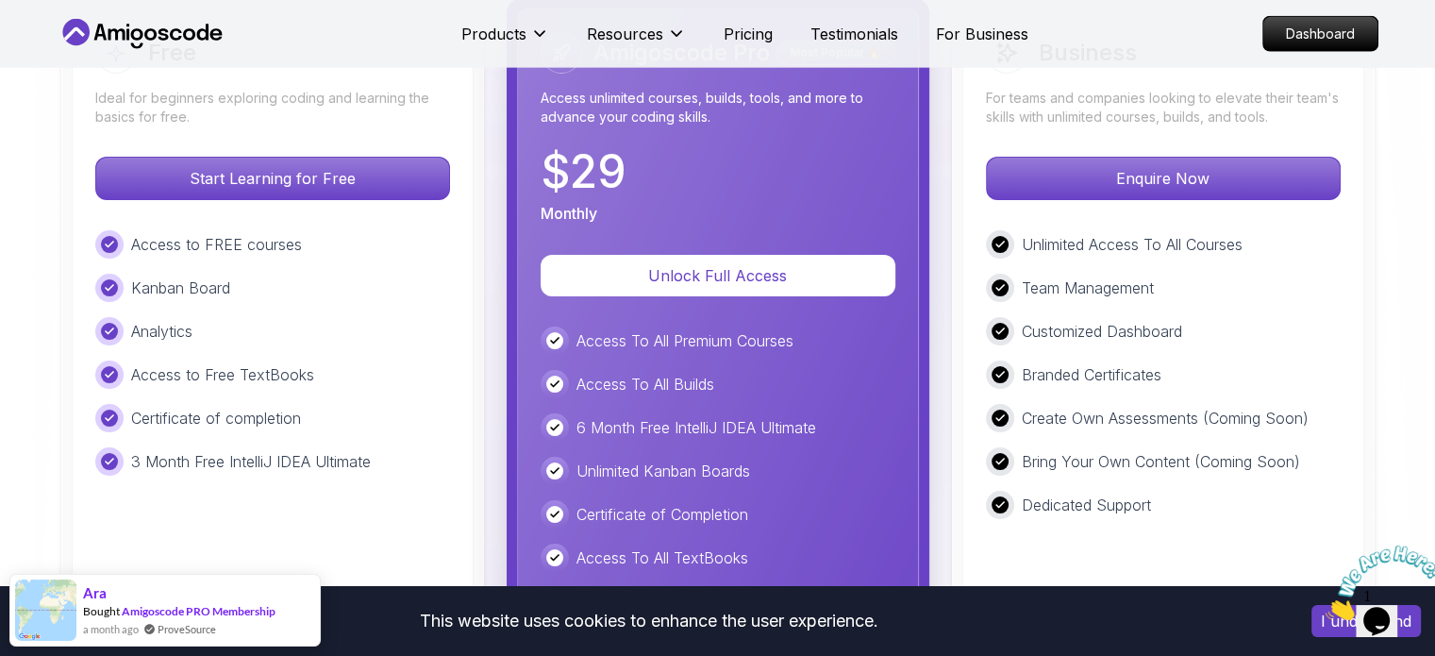
scroll to position [4492, 0]
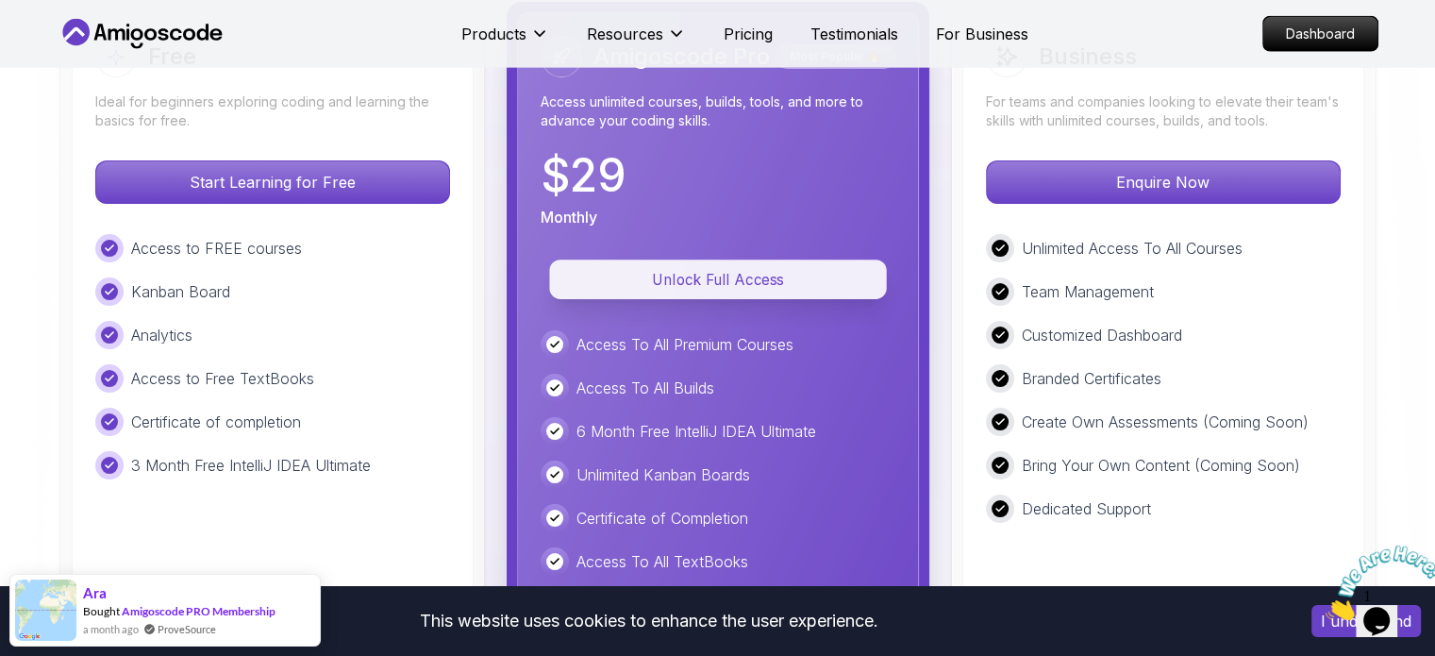
click at [710, 269] on p "Unlock Full Access" at bounding box center [718, 280] width 294 height 22
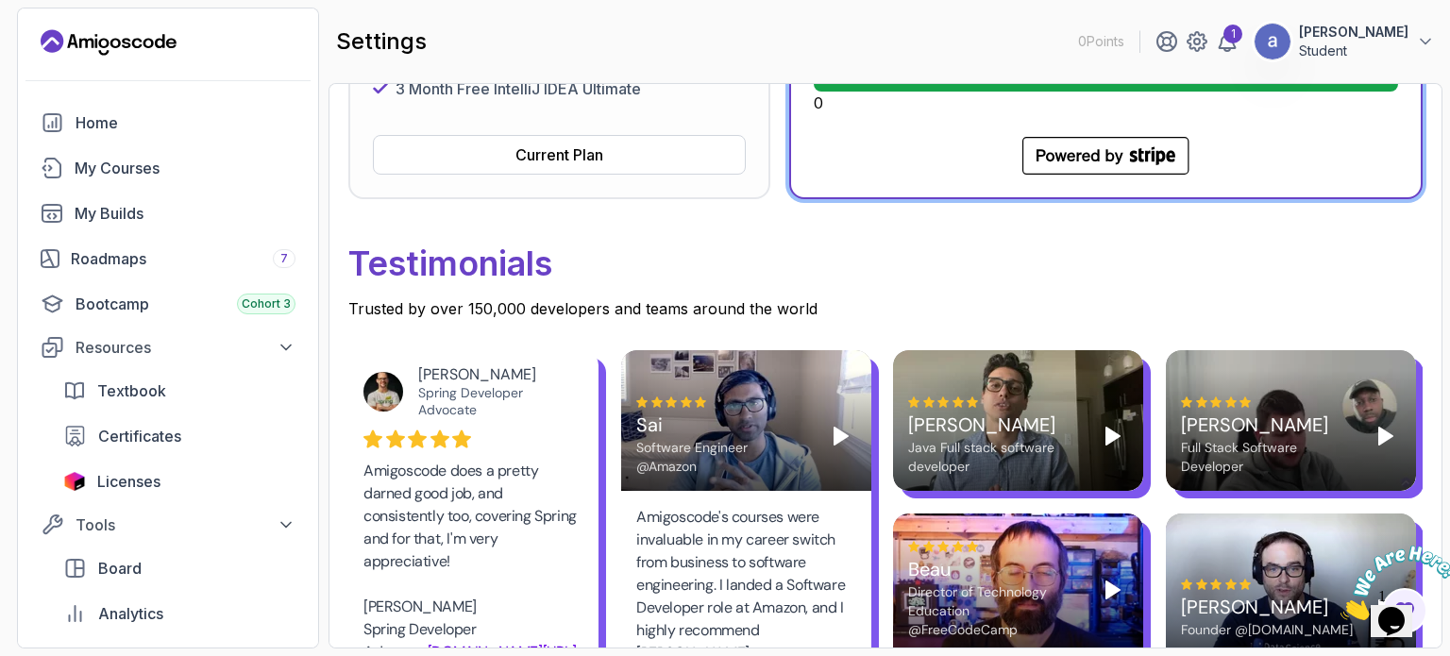
scroll to position [738, 0]
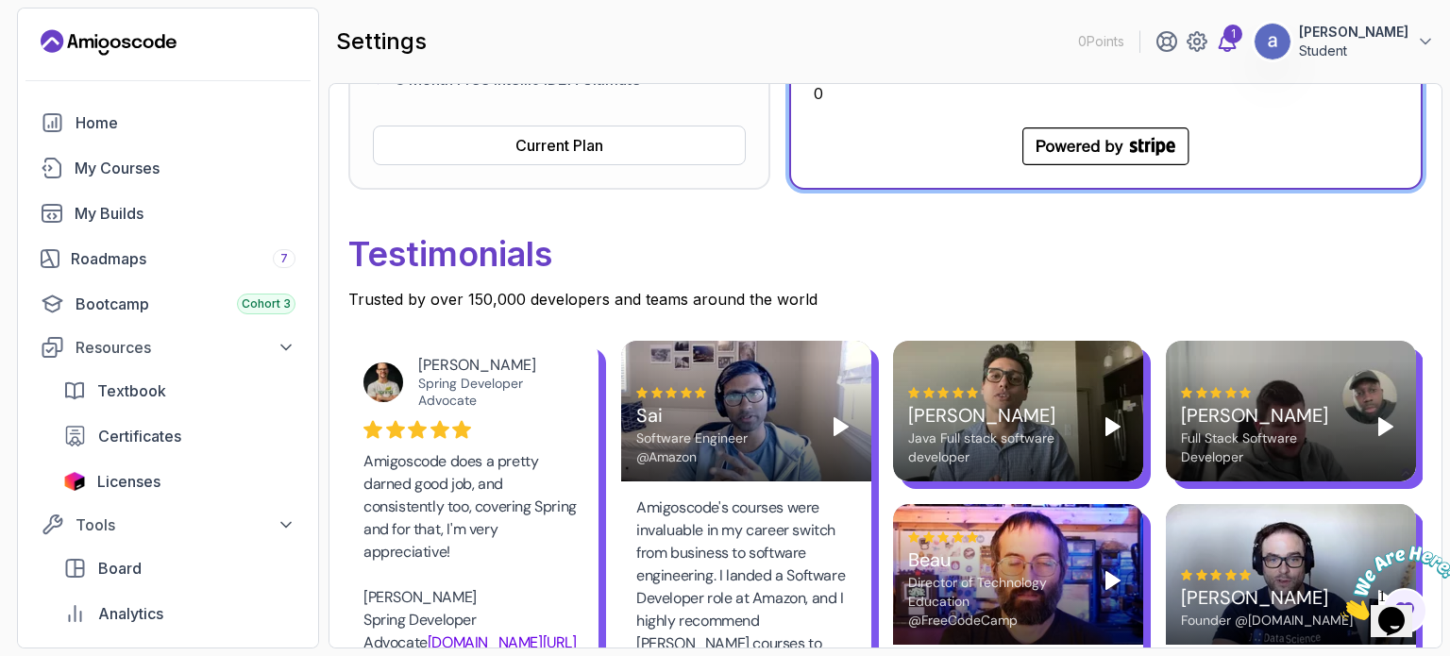
click at [1238, 41] on icon at bounding box center [1227, 41] width 23 height 23
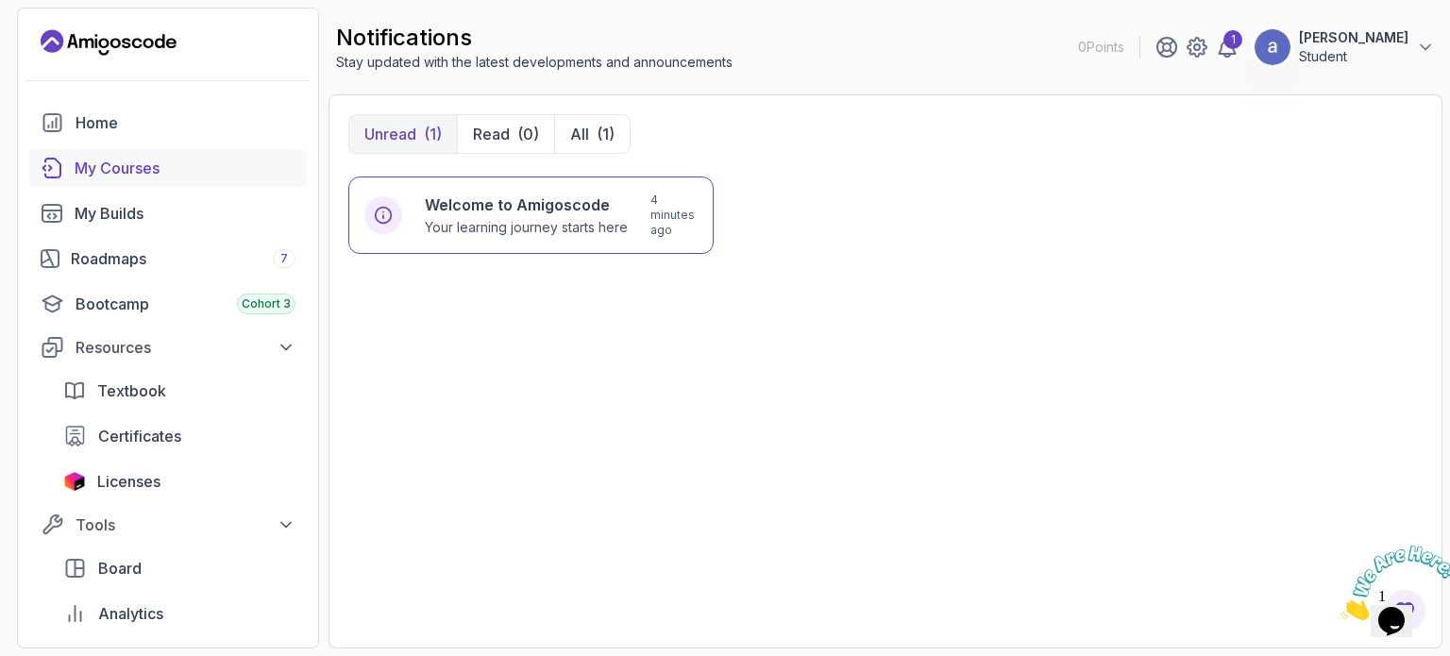
click at [136, 165] on div "My Courses" at bounding box center [185, 168] width 221 height 23
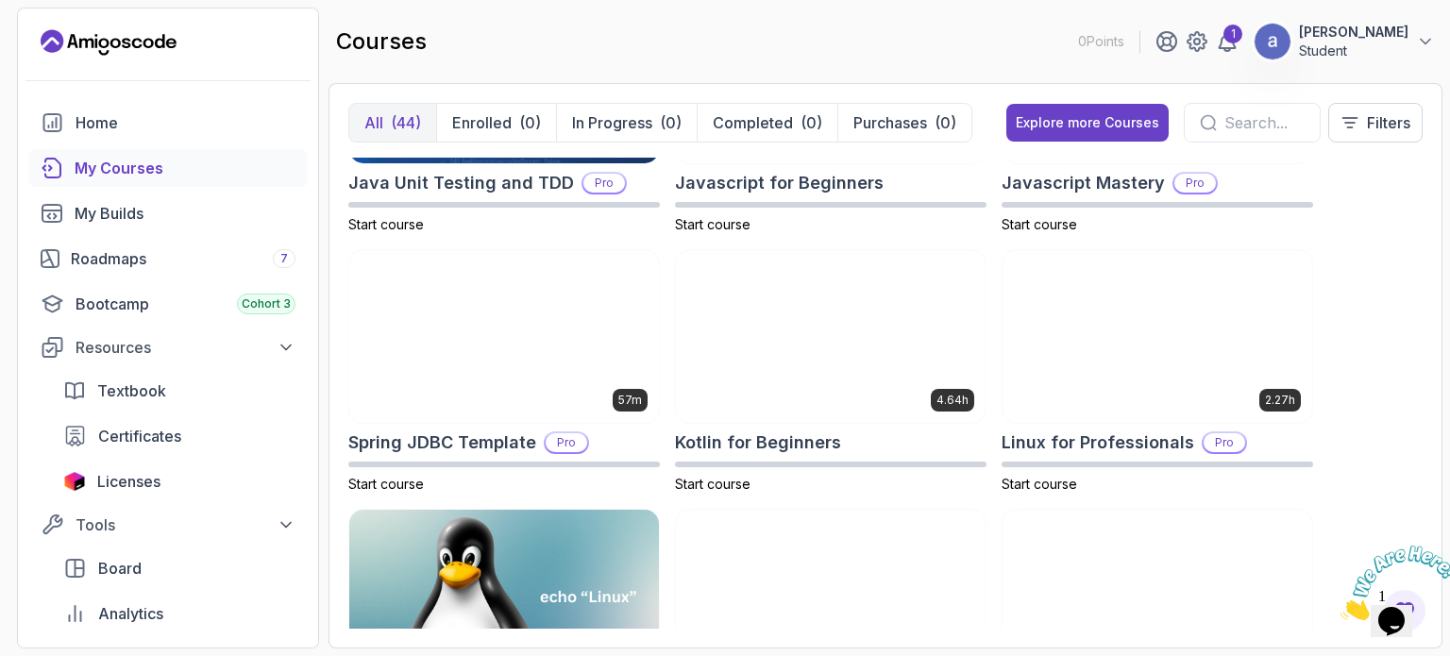
scroll to position [2543, 0]
